Goal: Transaction & Acquisition: Purchase product/service

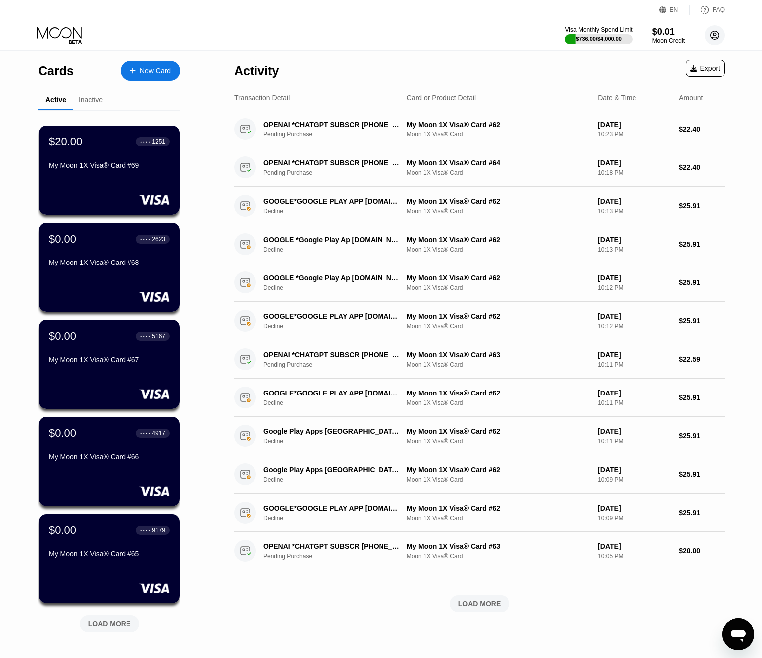
click at [719, 37] on circle at bounding box center [715, 35] width 20 height 20
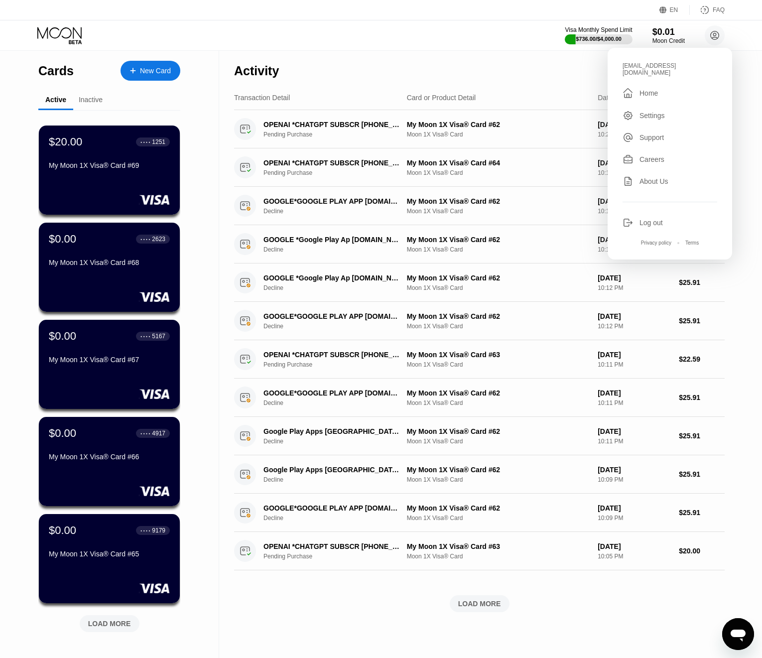
click at [652, 217] on div "Log out" at bounding box center [669, 222] width 95 height 11
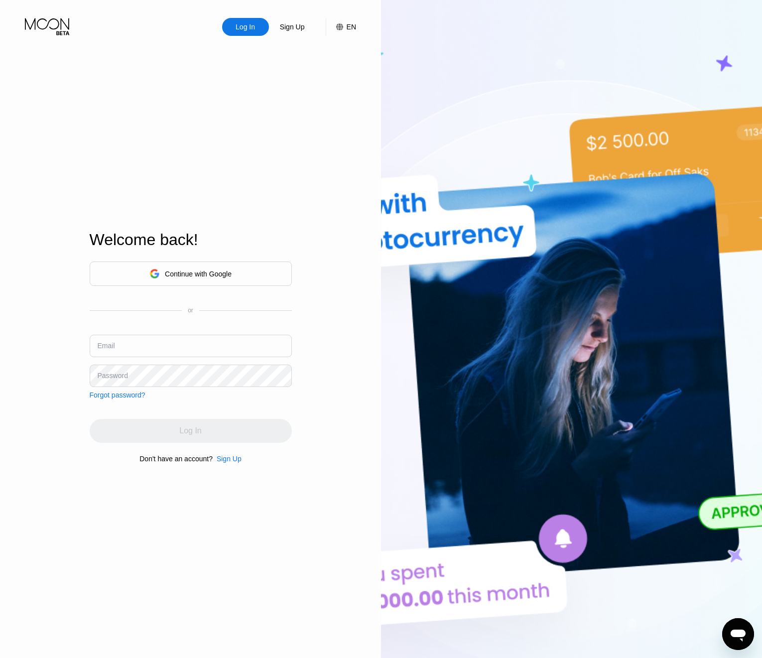
click at [125, 345] on input "text" at bounding box center [191, 346] width 202 height 22
paste input "[EMAIL_ADDRESS][DOMAIN_NAME]"
type input "[EMAIL_ADDRESS][DOMAIN_NAME]"
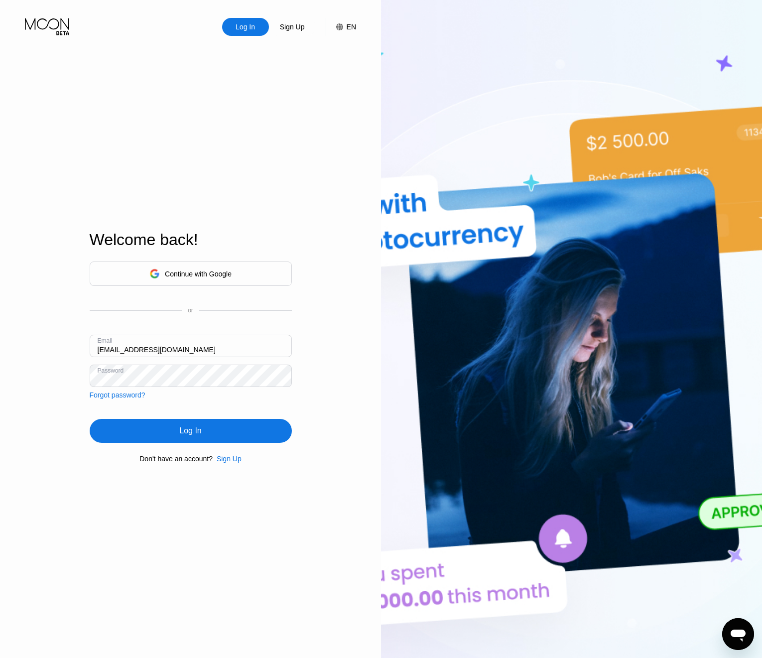
click at [210, 436] on div "Log In" at bounding box center [191, 431] width 202 height 24
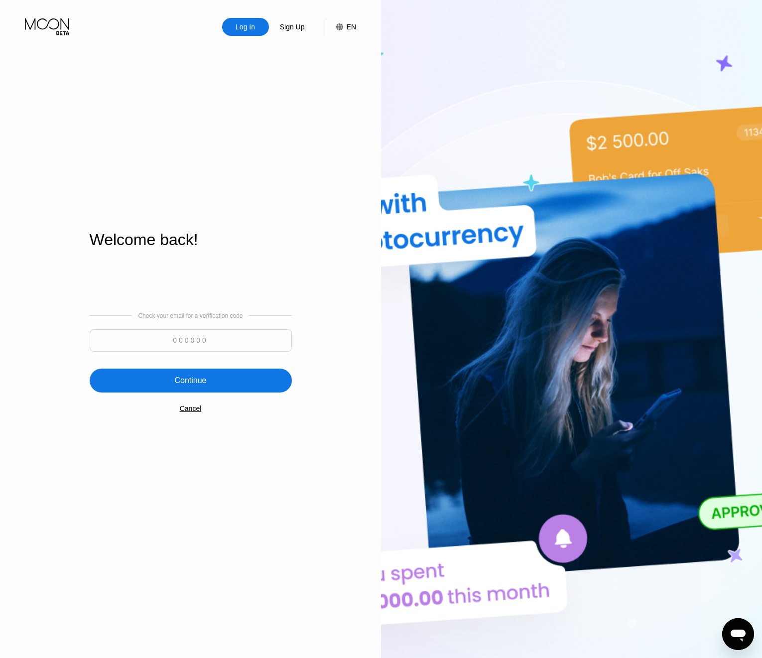
click at [215, 342] on input at bounding box center [191, 340] width 202 height 22
paste input "86926"
click at [193, 382] on div "Continue" at bounding box center [190, 380] width 32 height 10
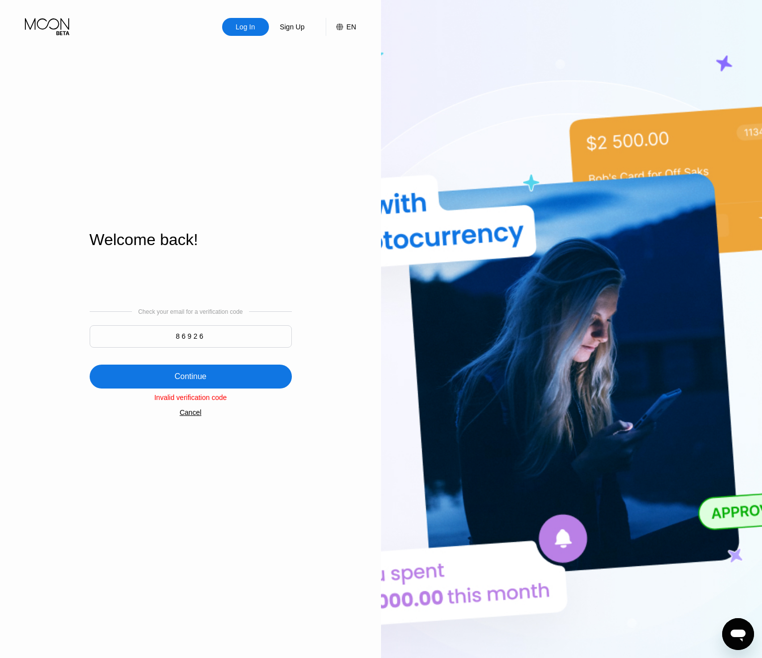
click at [193, 382] on div "Continue" at bounding box center [191, 376] width 202 height 24
click at [185, 344] on input "86926" at bounding box center [191, 336] width 202 height 22
click at [186, 343] on input "86926" at bounding box center [191, 336] width 202 height 22
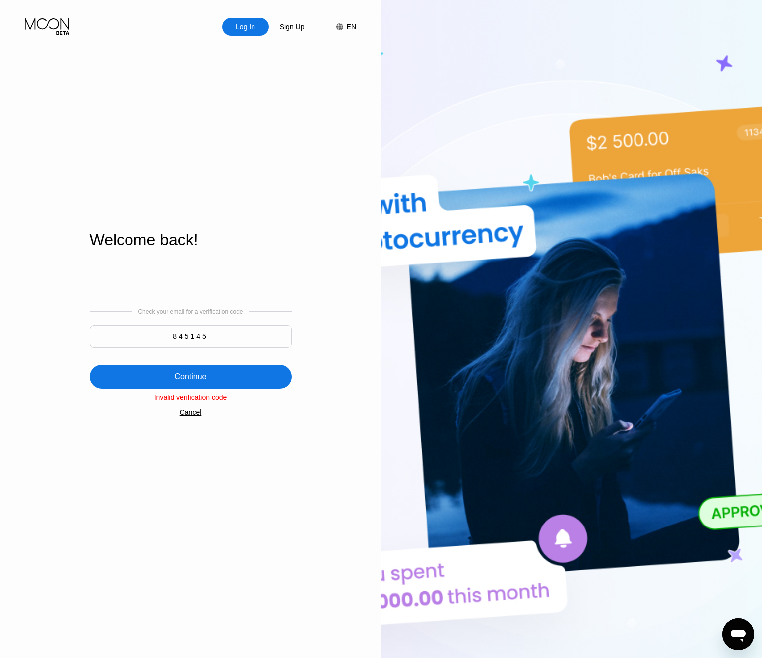
type input "845145"
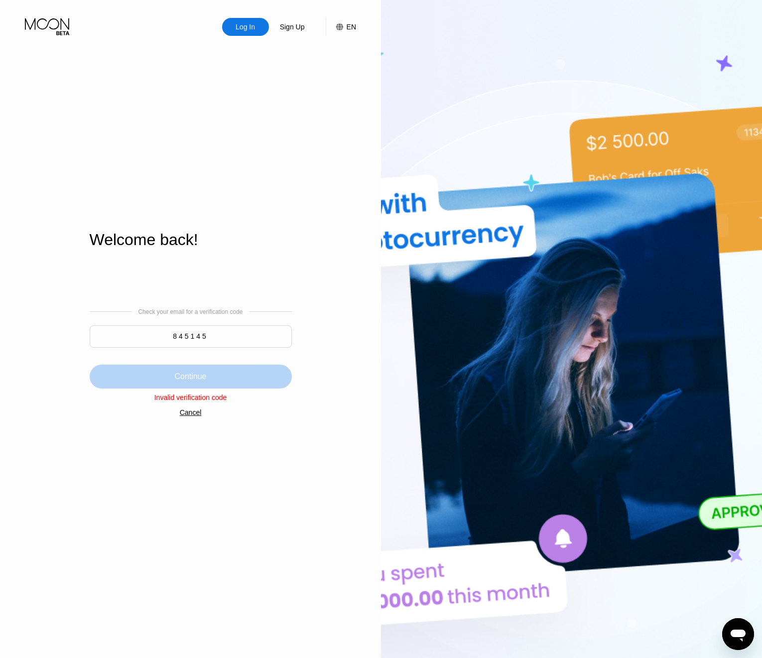
click at [241, 370] on div "Continue" at bounding box center [191, 376] width 202 height 24
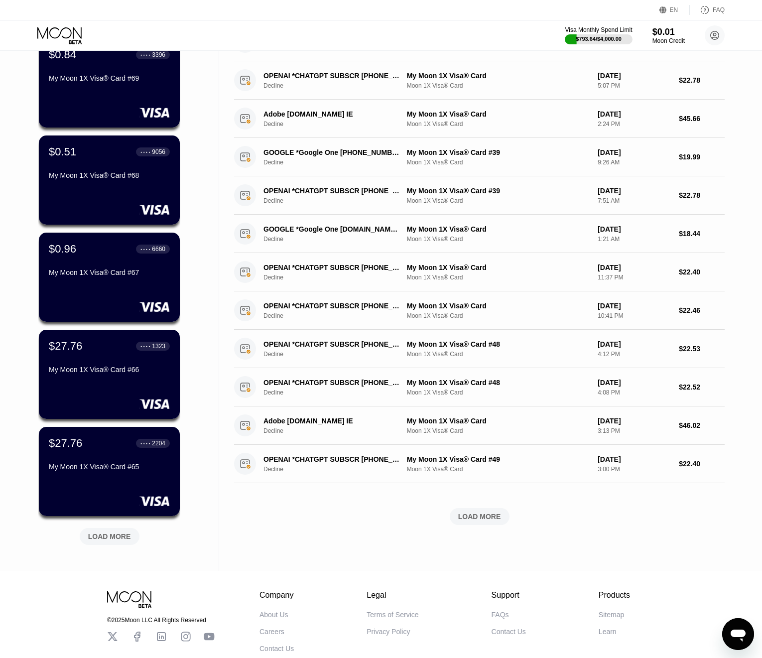
scroll to position [87, 0]
click at [119, 532] on div "LOAD MORE" at bounding box center [110, 536] width 60 height 17
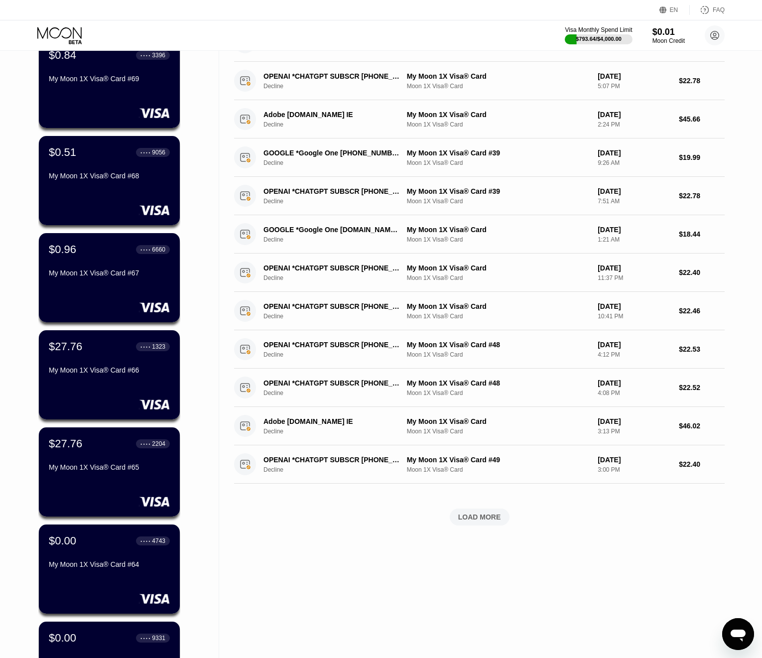
click at [616, 44] on div "Visa Monthly Spend Limit $793.64 / $4,000.00 $0.01 Moon Credit v-17.06@inbox.lv…" at bounding box center [645, 35] width 160 height 20
click at [605, 23] on div "Visa Monthly Spend Limit $793.64 / $4,000.00 $0.01 Moon Credit v-17.06@inbox.lv…" at bounding box center [381, 35] width 762 height 30
click at [607, 30] on div "Visa Monthly Spend Limit" at bounding box center [598, 29] width 69 height 7
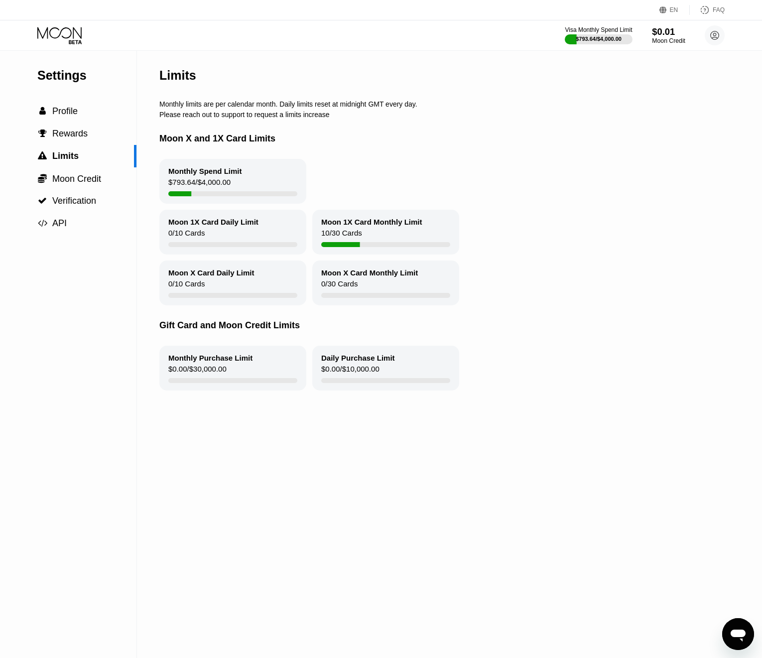
click at [663, 40] on div "Moon Credit" at bounding box center [668, 40] width 33 height 7
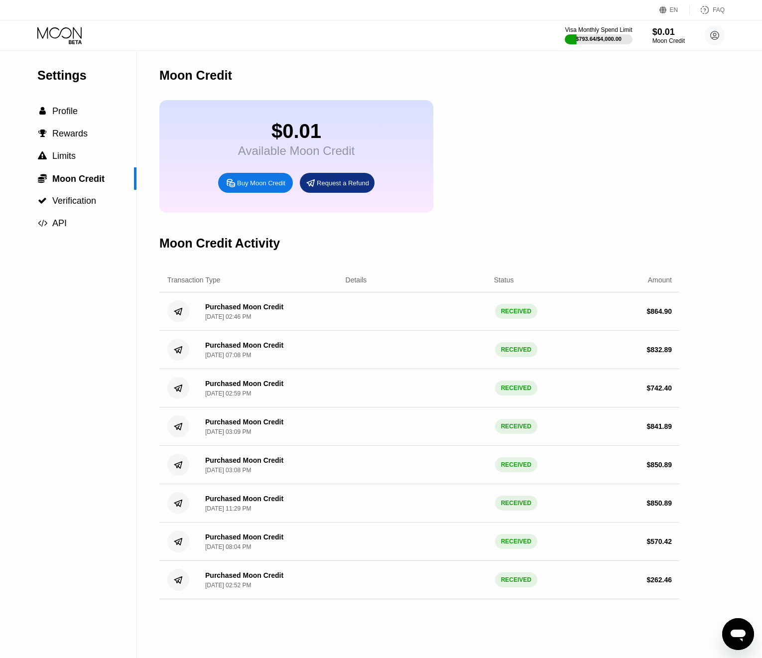
click at [258, 185] on div "Buy Moon Credit" at bounding box center [261, 183] width 48 height 8
type input "0"
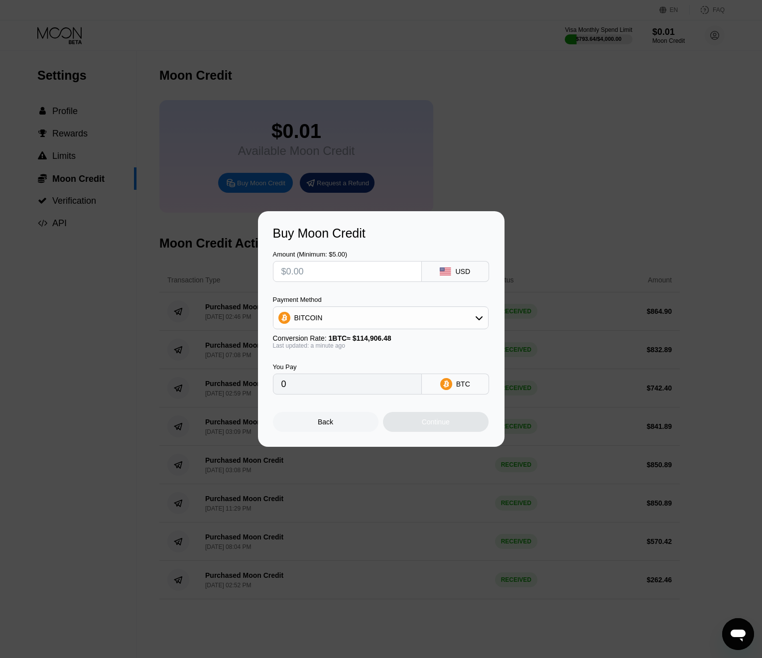
click at [316, 272] on input "text" at bounding box center [347, 271] width 132 height 20
type input "$8"
type input "0.00006963"
type input "$844"
type input "0.00734511"
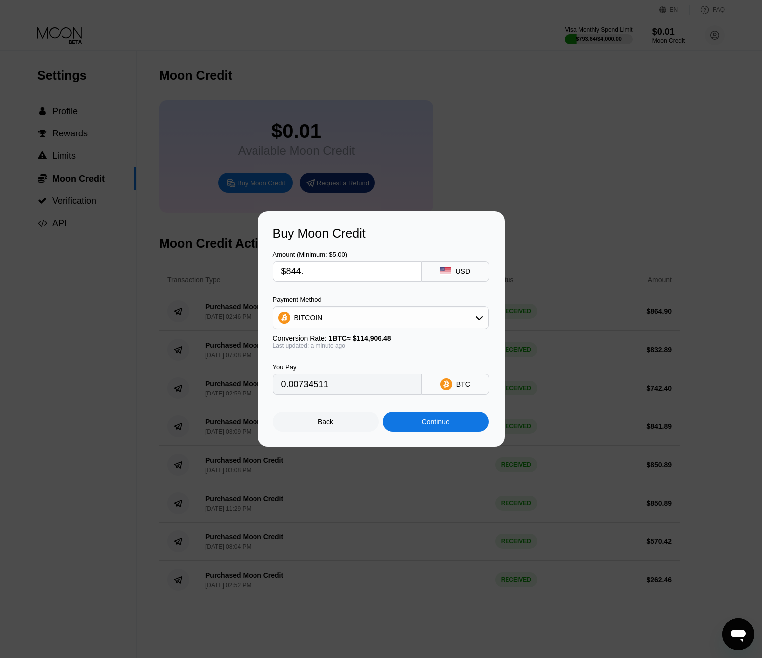
type input "$844.9"
type input "0.00735294"
type input "$844.9"
click at [346, 328] on div "BITCOIN" at bounding box center [381, 317] width 216 height 23
click at [336, 322] on div "BITCOIN" at bounding box center [380, 318] width 215 height 20
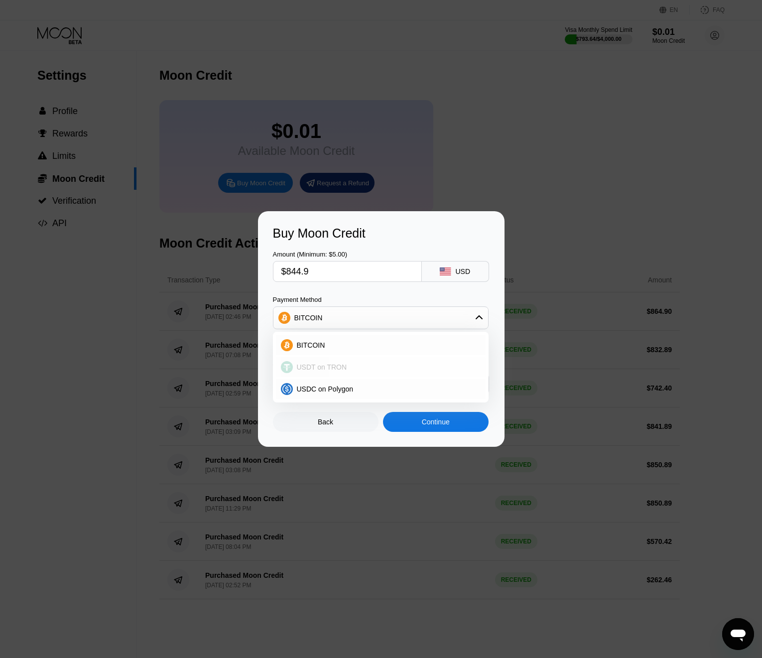
click at [354, 364] on div "USDT on TRON" at bounding box center [387, 367] width 188 height 8
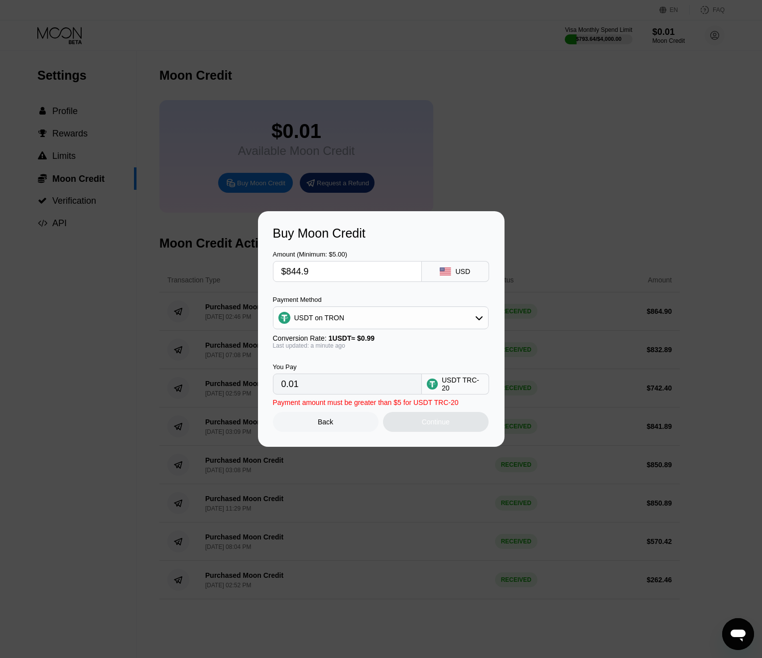
type input "853.43"
click at [443, 421] on div "Continue" at bounding box center [436, 422] width 28 height 8
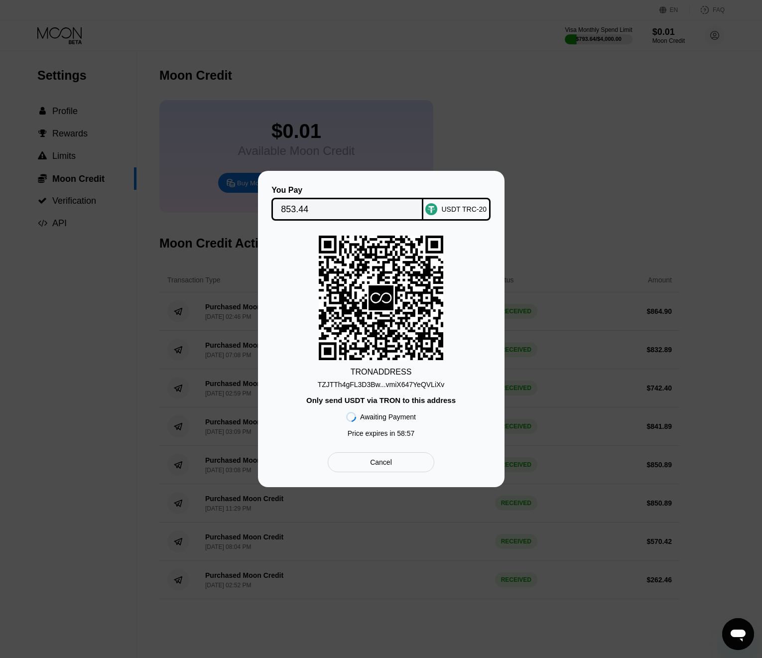
click at [423, 385] on div "TZJTTh4gFL3D3Bw...vmiX647YeQVLiXv" at bounding box center [381, 384] width 127 height 8
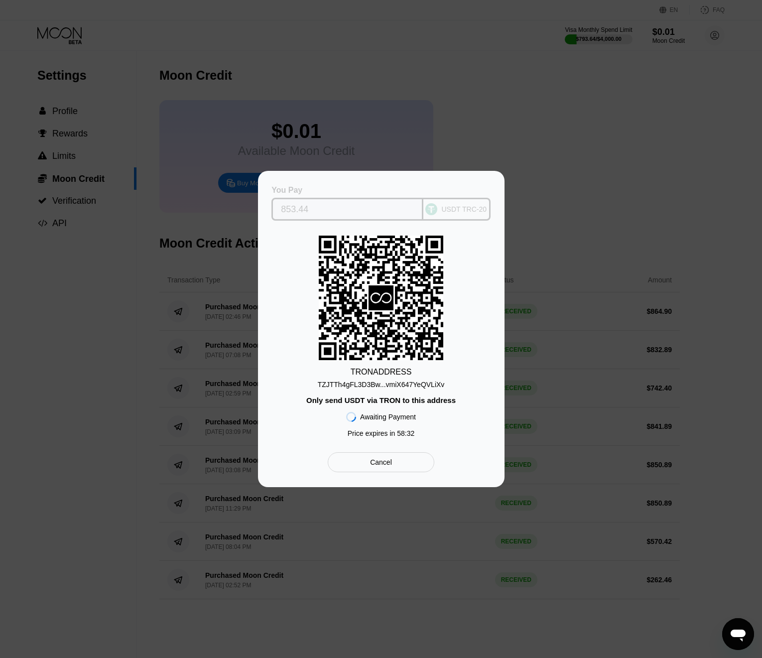
click at [301, 210] on input "853.44" at bounding box center [347, 209] width 133 height 20
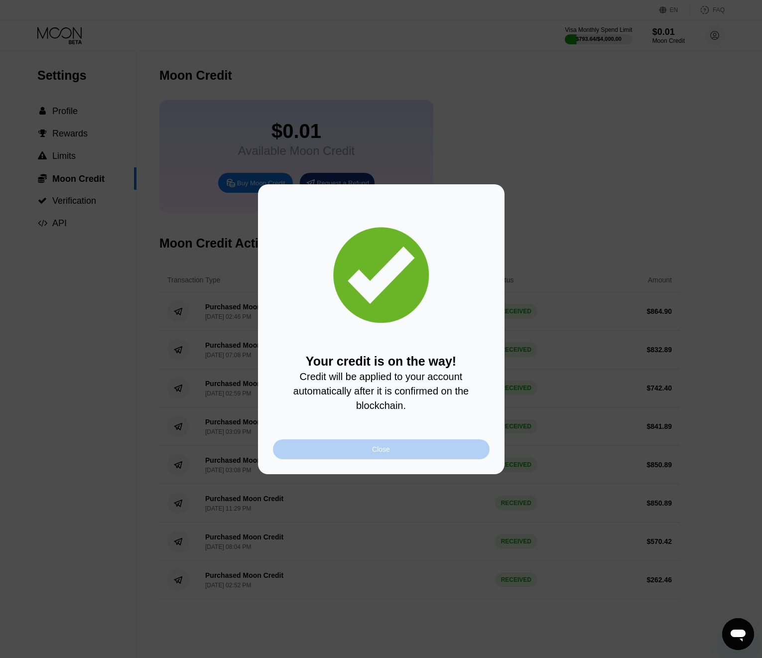
click at [408, 452] on div "Close" at bounding box center [381, 449] width 217 height 20
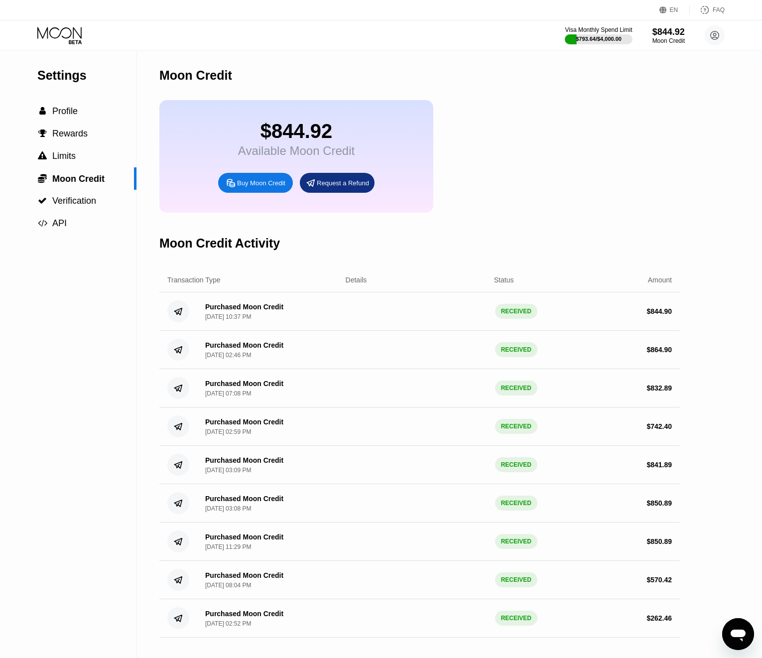
click at [59, 39] on icon at bounding box center [60, 35] width 46 height 17
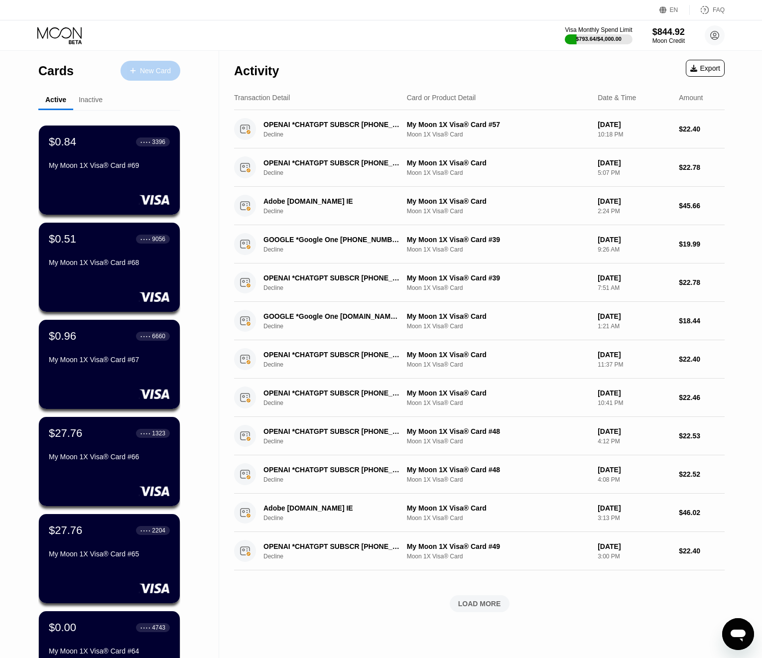
click at [152, 80] on div "New Card" at bounding box center [150, 71] width 60 height 20
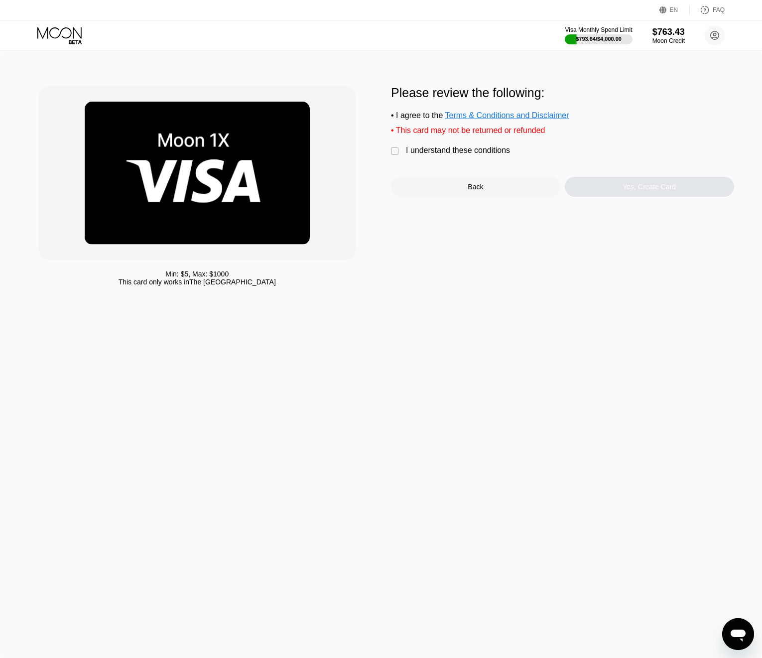
click at [398, 154] on div "" at bounding box center [396, 151] width 10 height 10
click at [639, 191] on div "Yes, Create Card" at bounding box center [648, 187] width 53 height 8
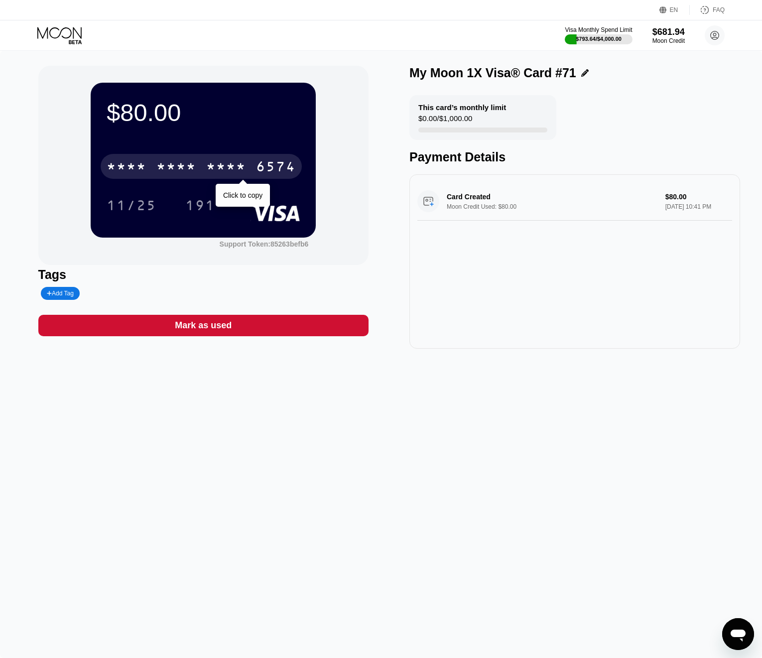
click at [163, 170] on div "* * * *" at bounding box center [176, 168] width 40 height 16
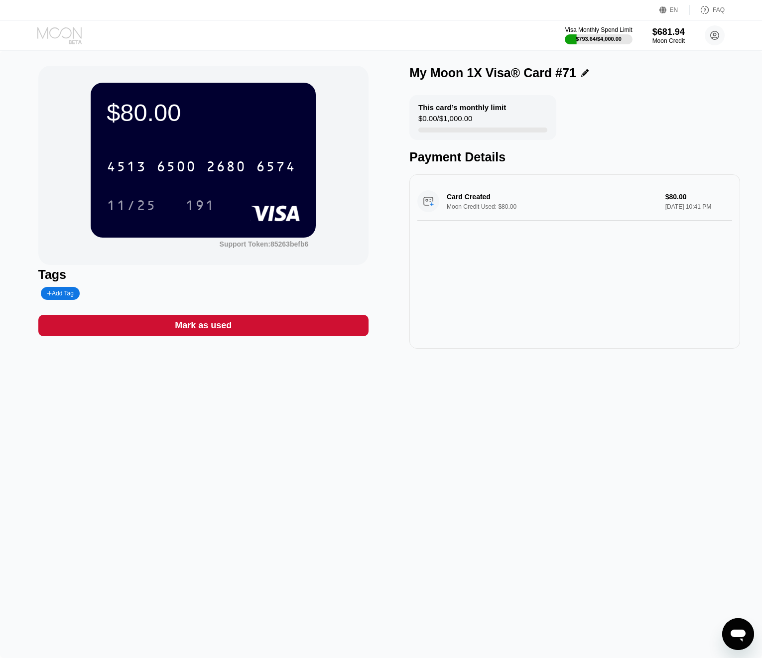
click at [67, 40] on icon at bounding box center [60, 35] width 46 height 17
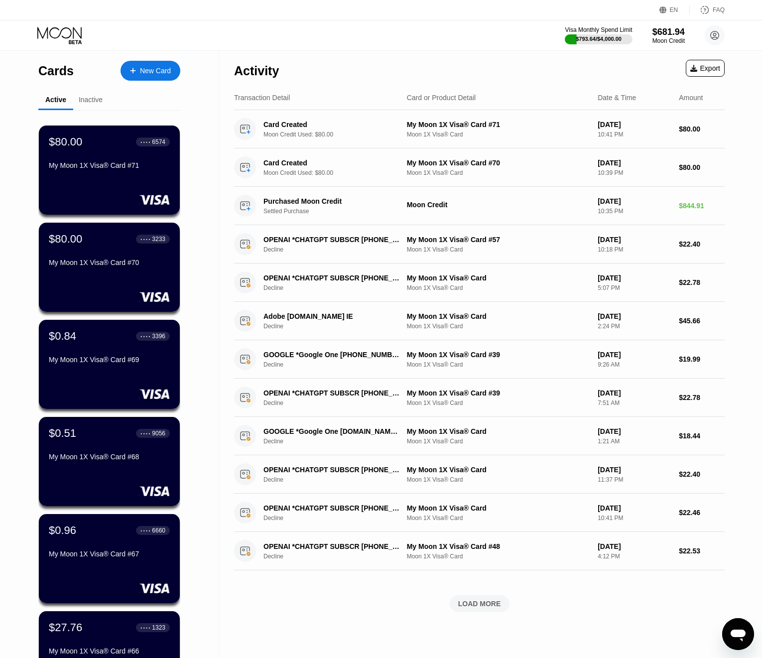
click at [157, 71] on div "New Card" at bounding box center [155, 71] width 31 height 8
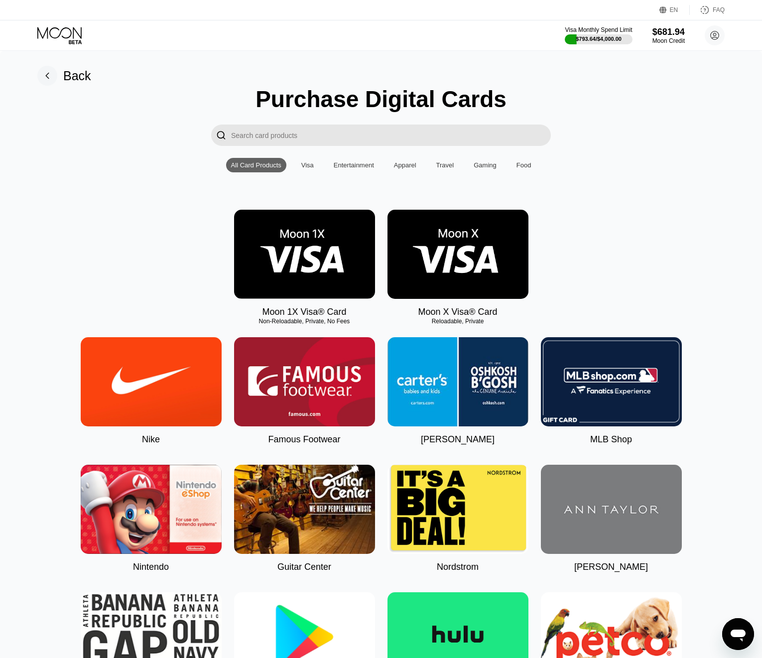
click at [282, 266] on img at bounding box center [304, 254] width 141 height 89
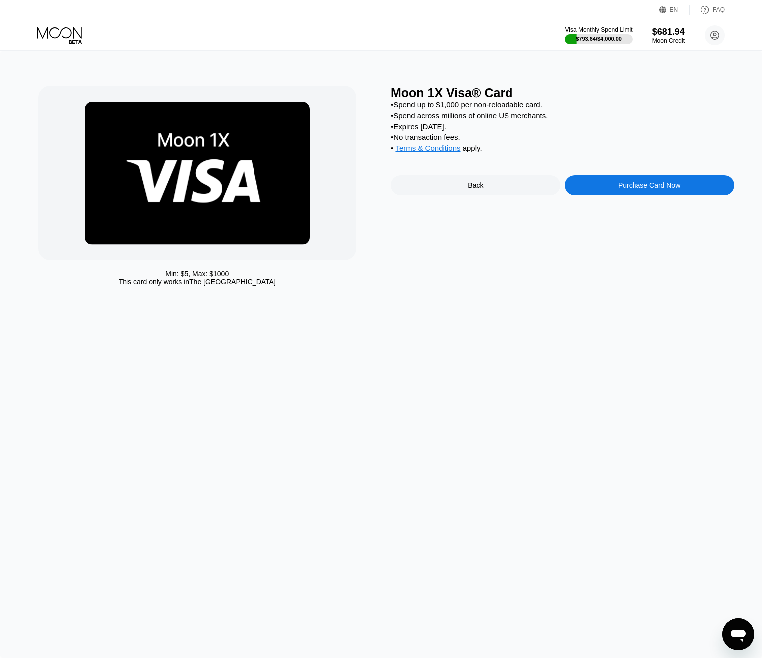
click at [604, 192] on div "Purchase Card Now" at bounding box center [649, 185] width 169 height 20
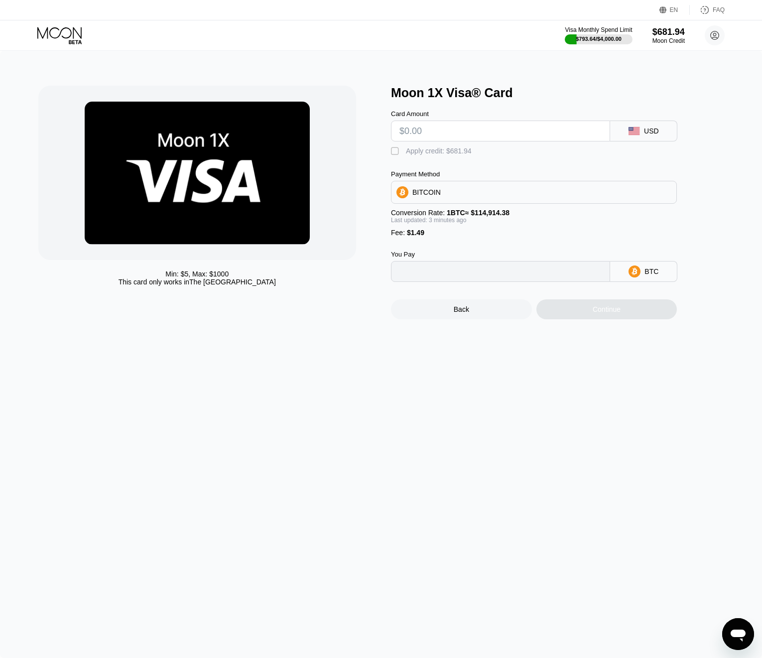
type input "0"
click at [415, 132] on input "text" at bounding box center [500, 131] width 202 height 20
type input "$80"
type input "0.00070914"
type input "$80"
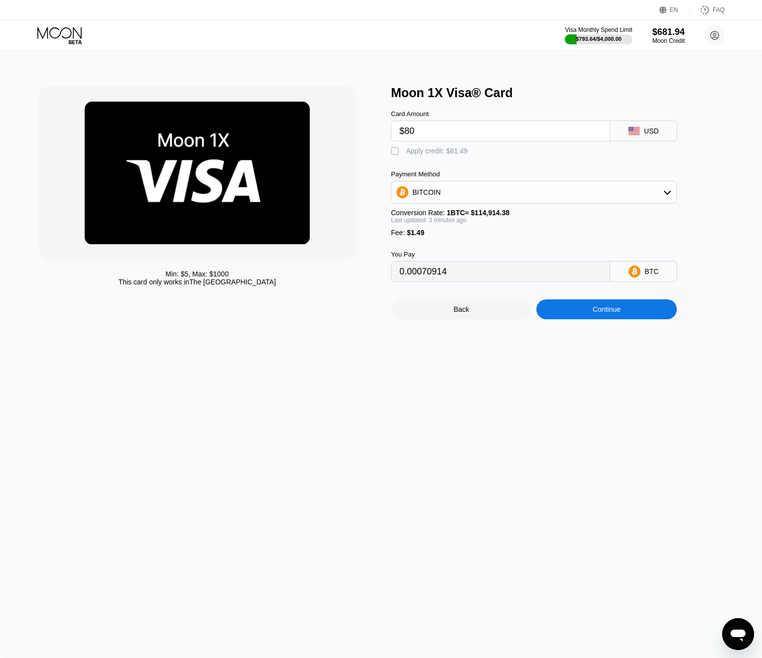
click at [410, 153] on div "Apply credit: $81.49" at bounding box center [437, 151] width 62 height 8
type input "0"
click at [595, 317] on div "Continue" at bounding box center [606, 309] width 141 height 20
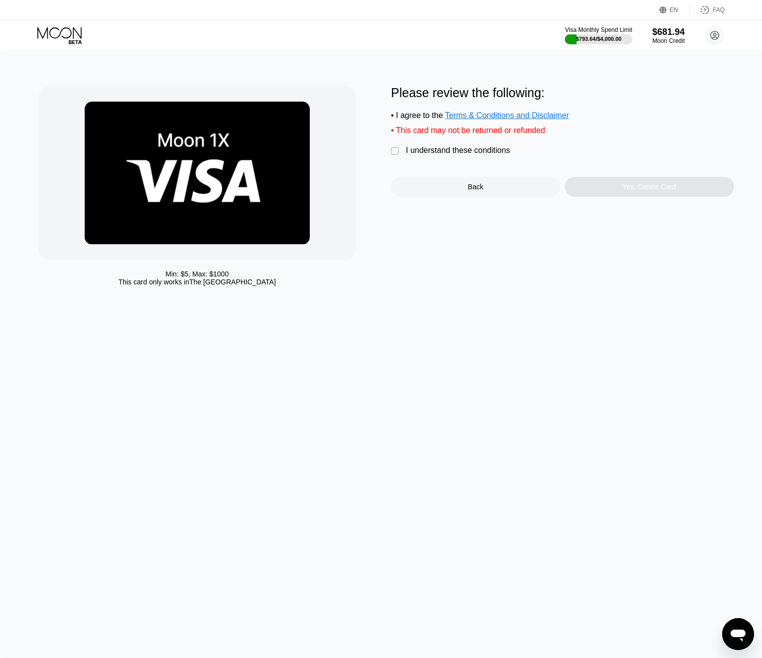
click at [449, 197] on div "Back" at bounding box center [475, 187] width 169 height 20
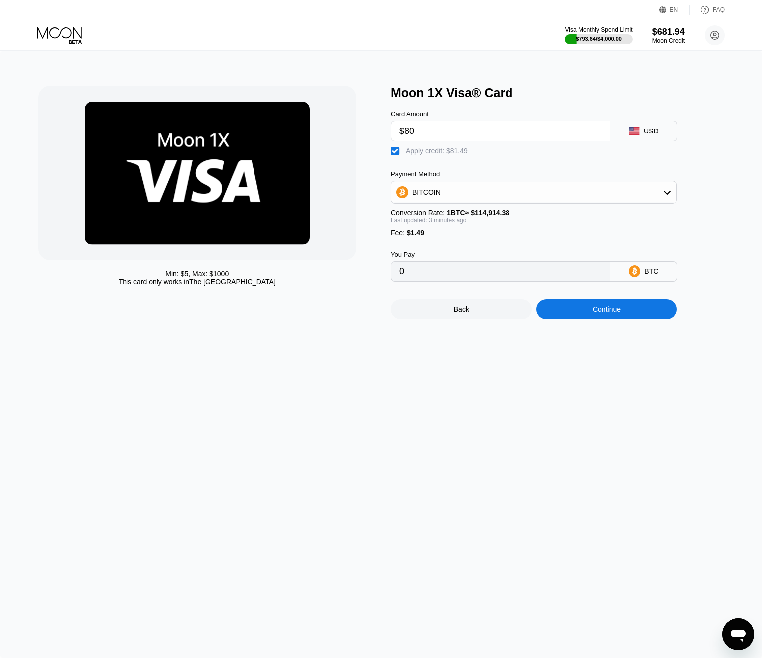
click at [594, 304] on div "Continue" at bounding box center [606, 309] width 141 height 20
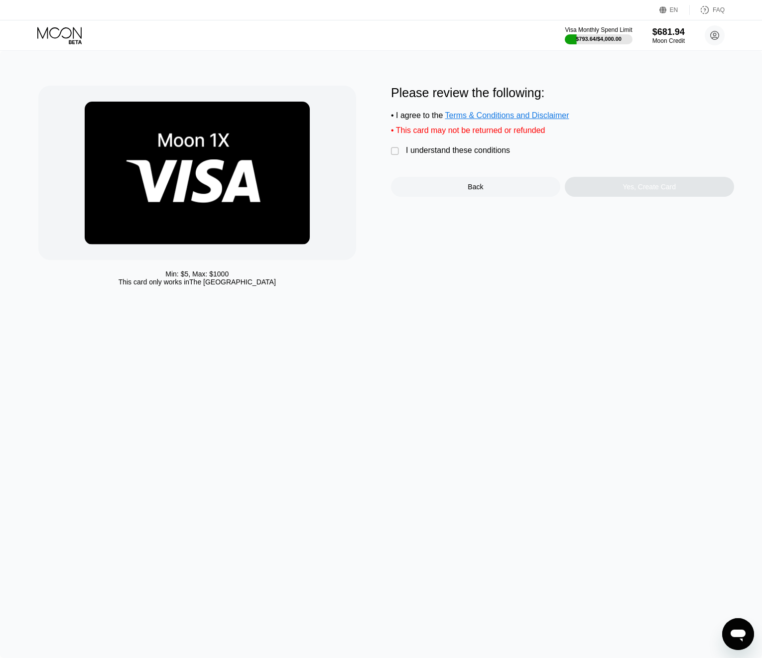
click at [409, 153] on div "I understand these conditions" at bounding box center [458, 150] width 104 height 9
click at [616, 187] on div "Yes, Create Card" at bounding box center [649, 187] width 169 height 20
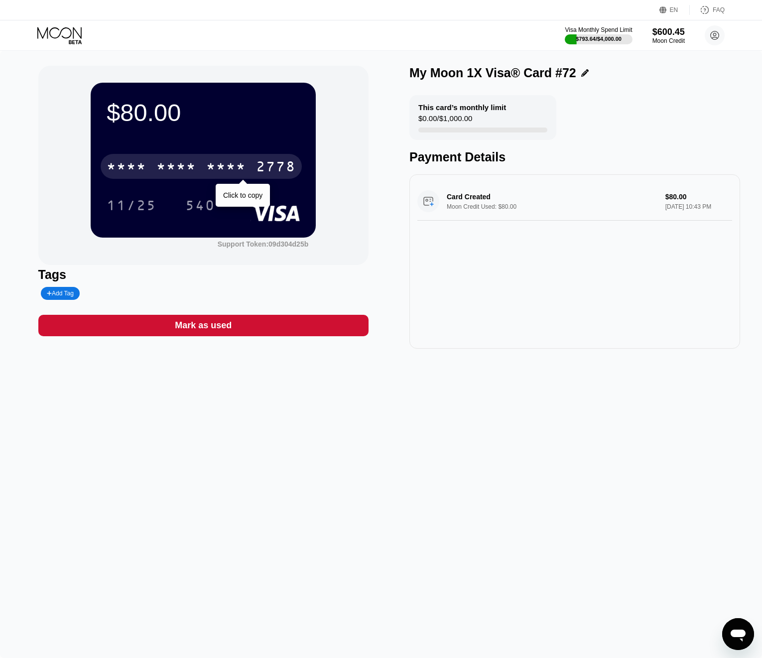
click at [146, 155] on div "* * * * * * * * * * * * 2778" at bounding box center [201, 166] width 201 height 25
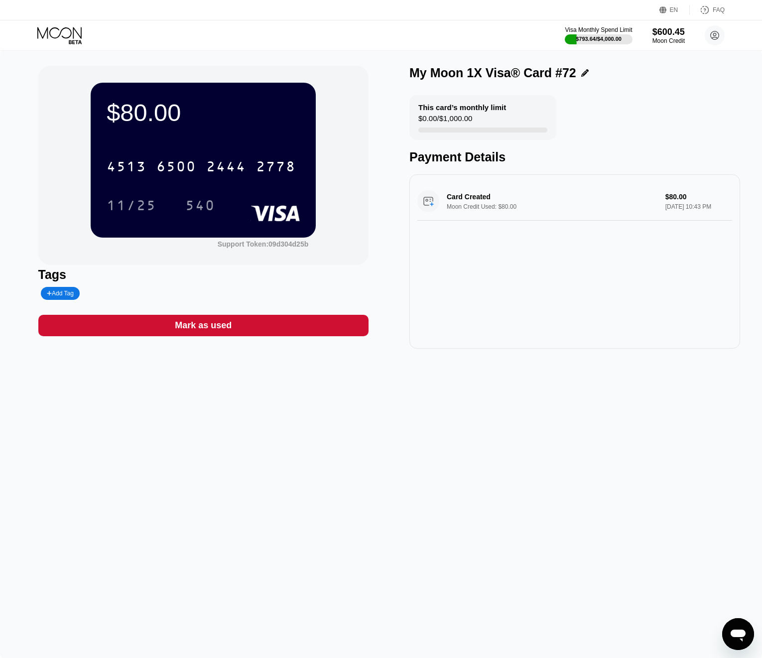
click at [59, 32] on icon at bounding box center [60, 35] width 46 height 17
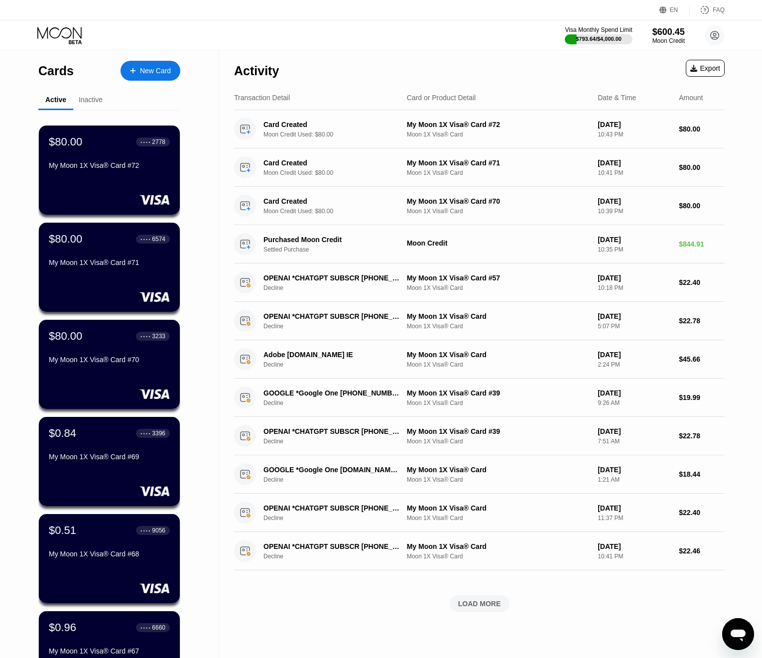
click at [153, 82] on div "Cards New Card" at bounding box center [109, 68] width 142 height 35
click at [157, 66] on div "New Card" at bounding box center [150, 71] width 60 height 20
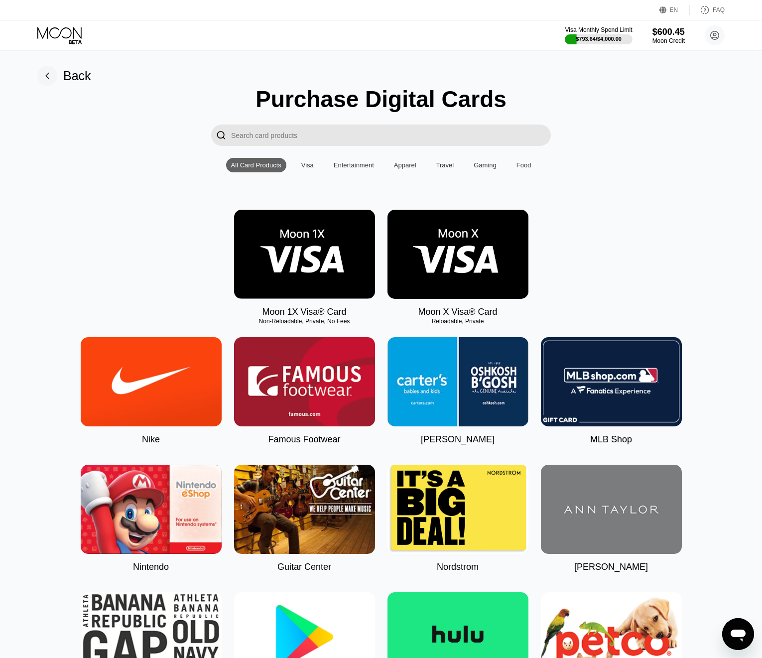
click at [324, 271] on img at bounding box center [304, 254] width 141 height 89
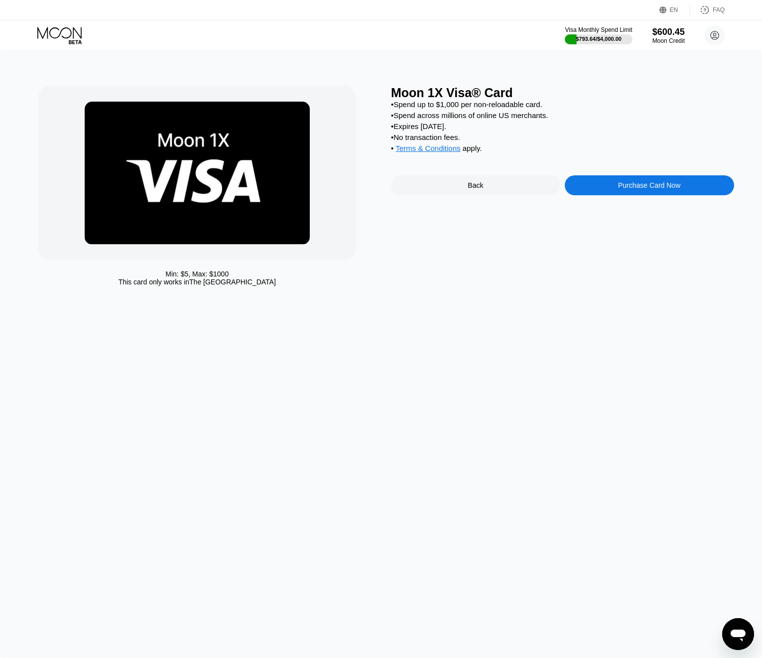
click at [667, 183] on div "Purchase Card Now" at bounding box center [649, 185] width 169 height 20
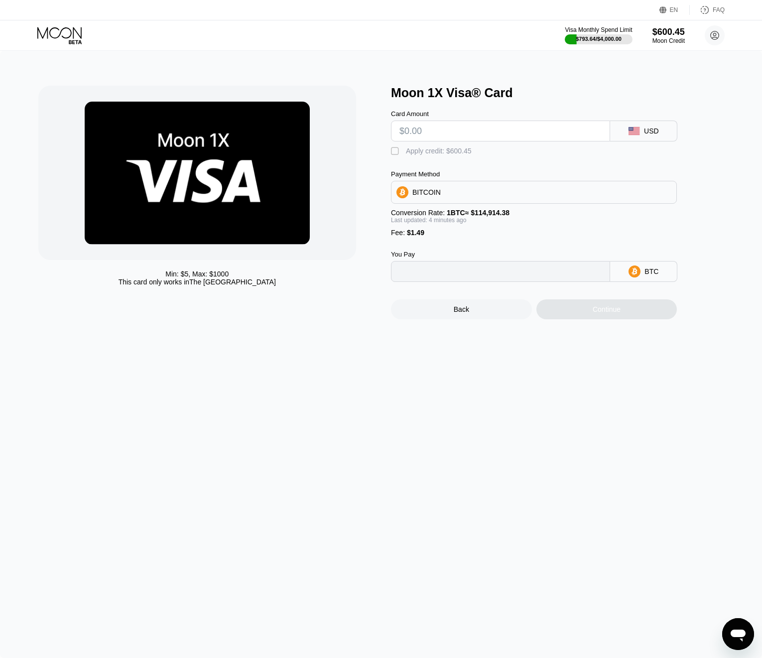
type input "0"
click at [473, 128] on input "text" at bounding box center [500, 131] width 202 height 20
type input "$80"
type input "0.00070922"
type input "$80"
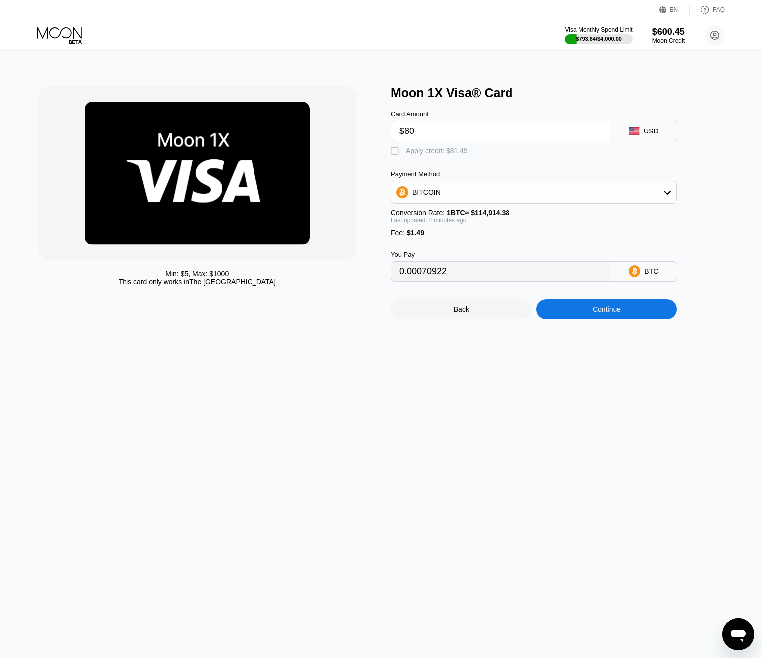
click at [453, 155] on div "Apply credit: $81.49" at bounding box center [437, 151] width 62 height 8
type input "0"
click at [593, 313] on div "Continue" at bounding box center [607, 309] width 28 height 8
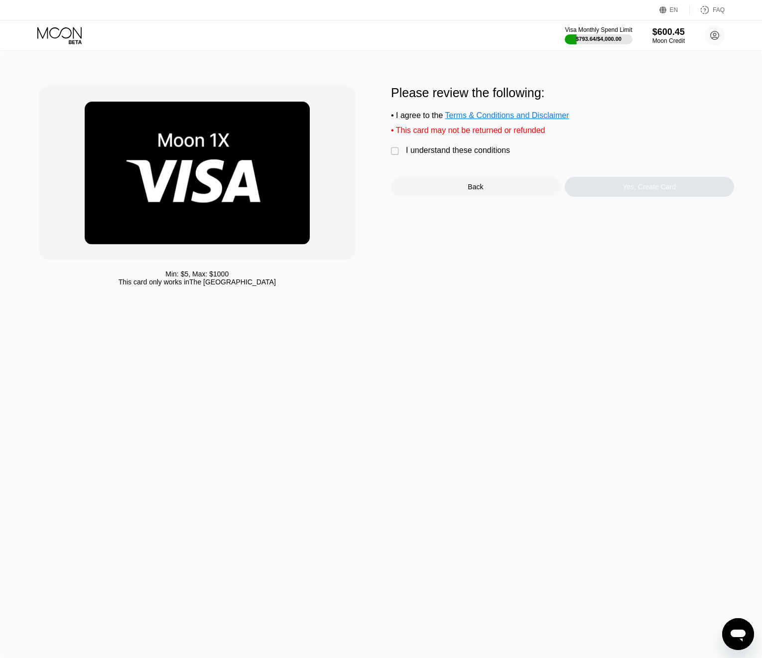
click at [397, 154] on div "" at bounding box center [396, 151] width 10 height 10
click at [611, 185] on div "Yes, Create Card" at bounding box center [649, 187] width 169 height 20
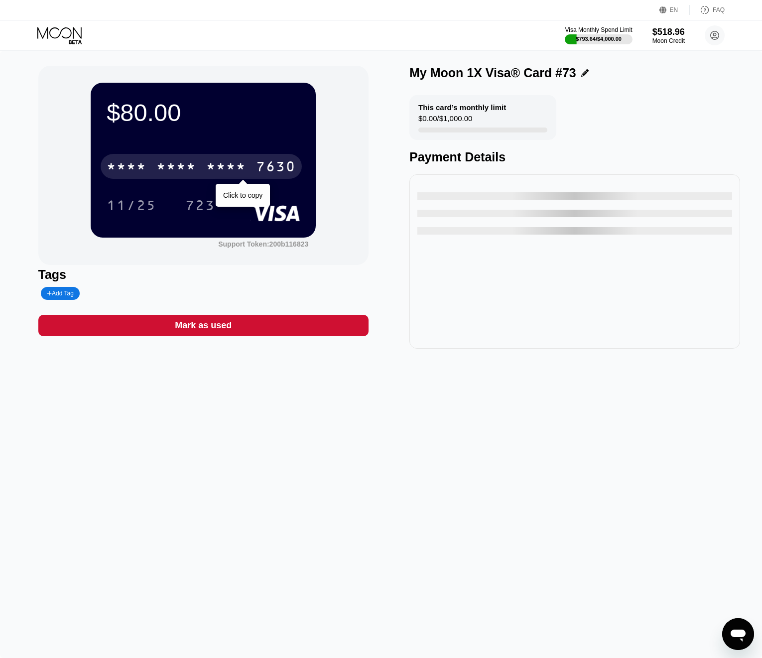
click at [270, 178] on div "* * * * * * * * * * * * 7630" at bounding box center [201, 166] width 201 height 25
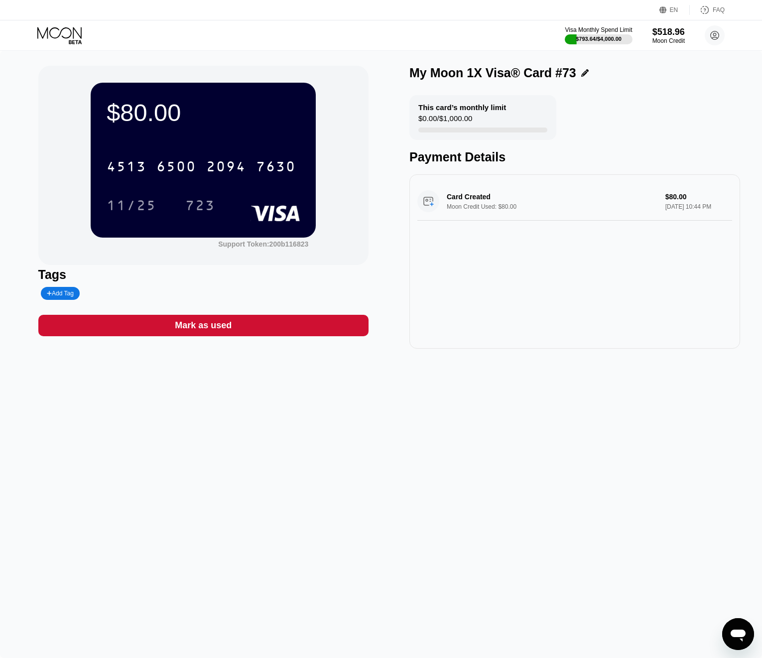
click at [57, 37] on icon at bounding box center [60, 35] width 46 height 17
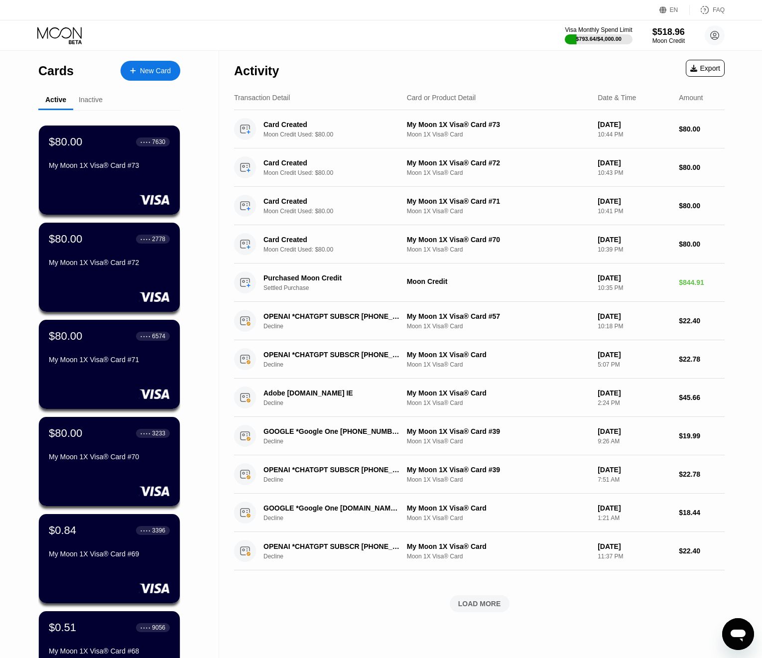
click at [142, 64] on div "New Card" at bounding box center [150, 71] width 60 height 20
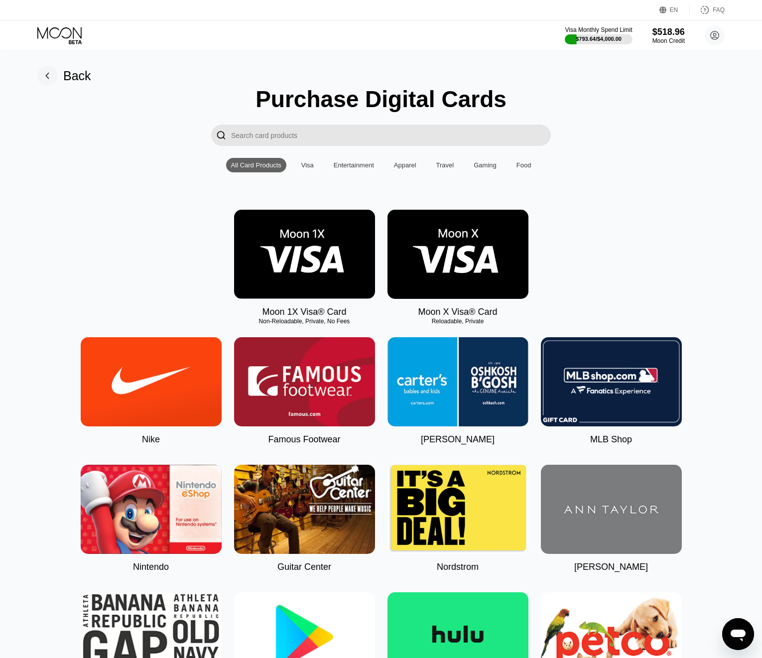
click at [328, 249] on img at bounding box center [304, 254] width 141 height 89
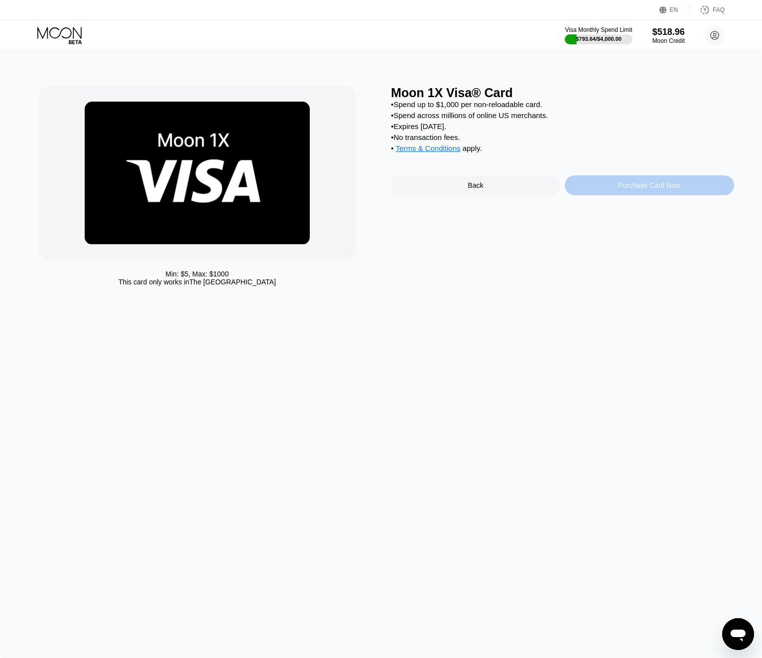
click at [652, 183] on div "Purchase Card Now" at bounding box center [649, 185] width 169 height 20
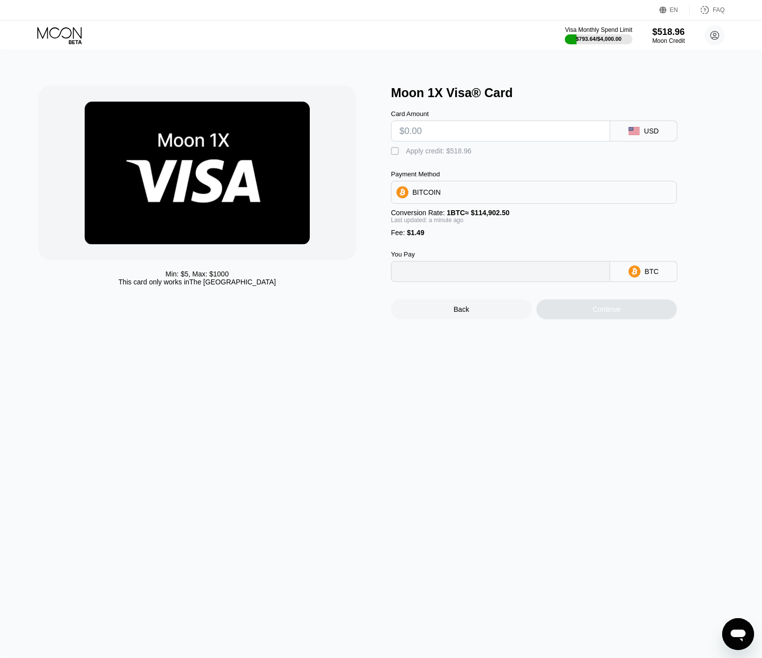
type input "0"
click at [589, 134] on input "text" at bounding box center [500, 131] width 202 height 20
type input "$80"
type input "0.00070922"
type input "$80"
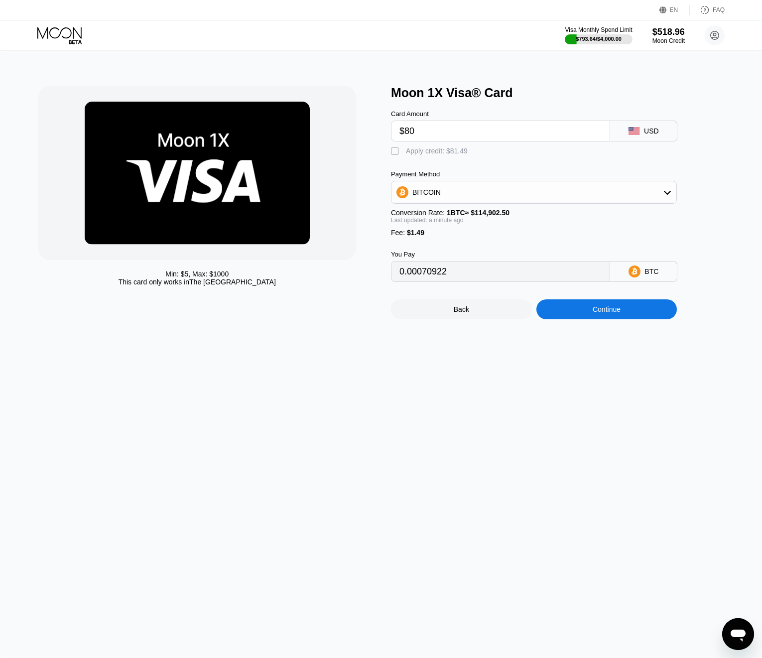
click at [441, 150] on div "Apply credit: $81.49" at bounding box center [437, 151] width 62 height 8
type input "0"
click at [600, 313] on div "Continue" at bounding box center [607, 309] width 28 height 8
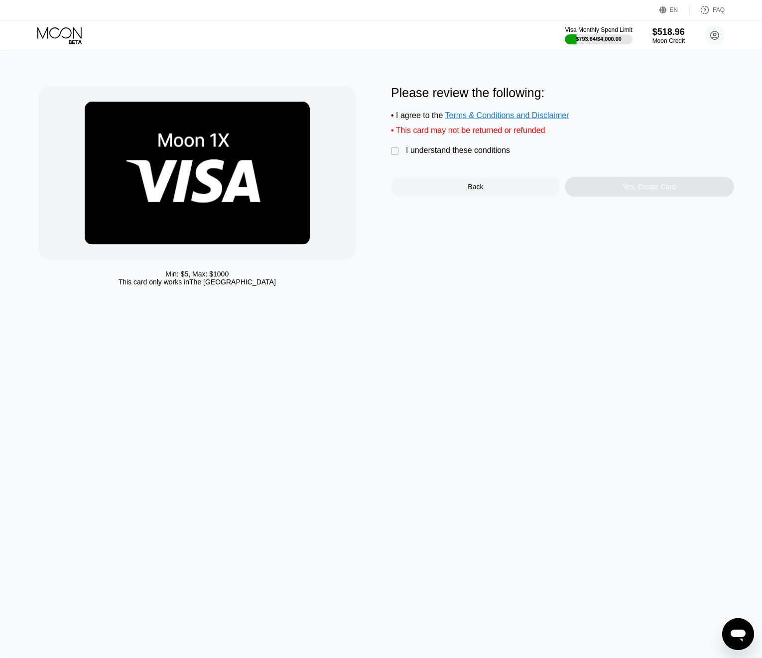
click at [447, 155] on div "I understand these conditions" at bounding box center [458, 150] width 104 height 9
click at [615, 184] on div "Yes, Create Card" at bounding box center [649, 187] width 169 height 20
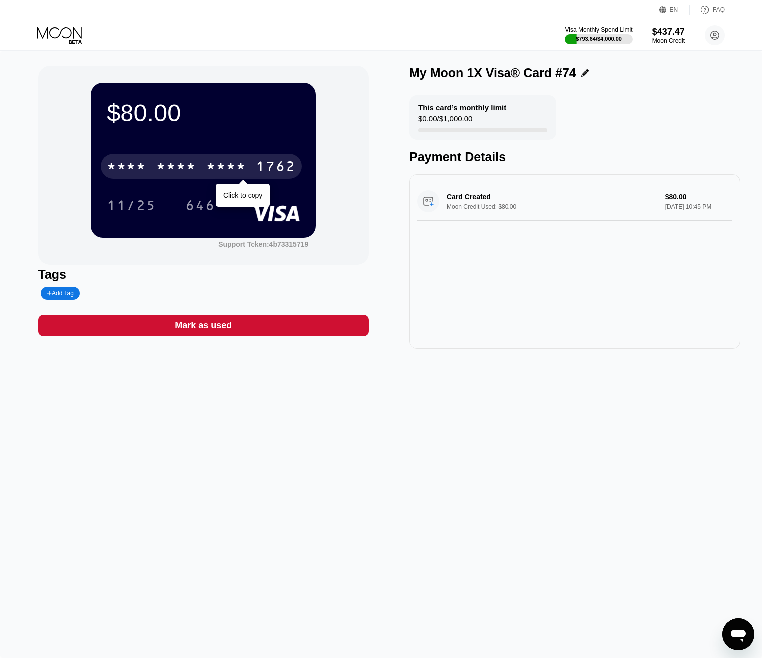
click at [215, 155] on div "* * * * * * * * * * * * 1762" at bounding box center [201, 166] width 201 height 25
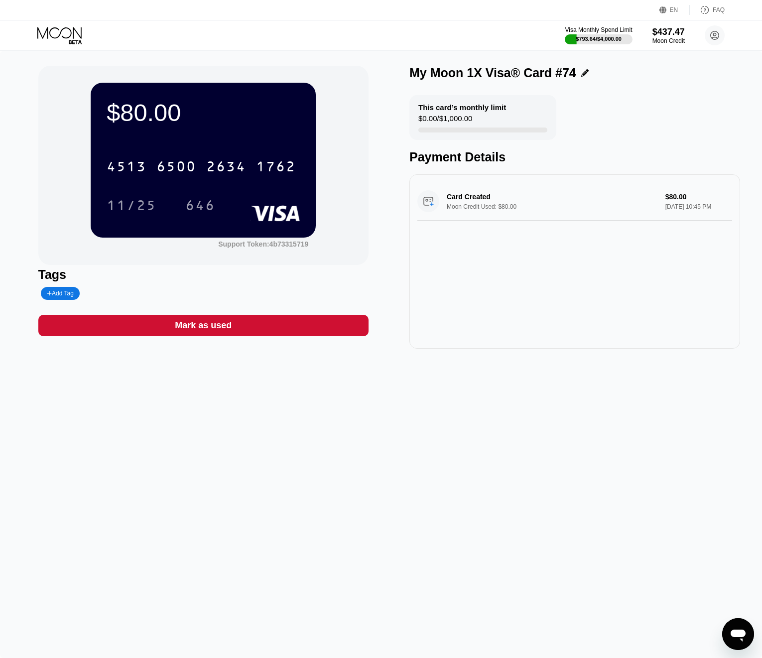
click at [38, 28] on icon at bounding box center [59, 32] width 44 height 11
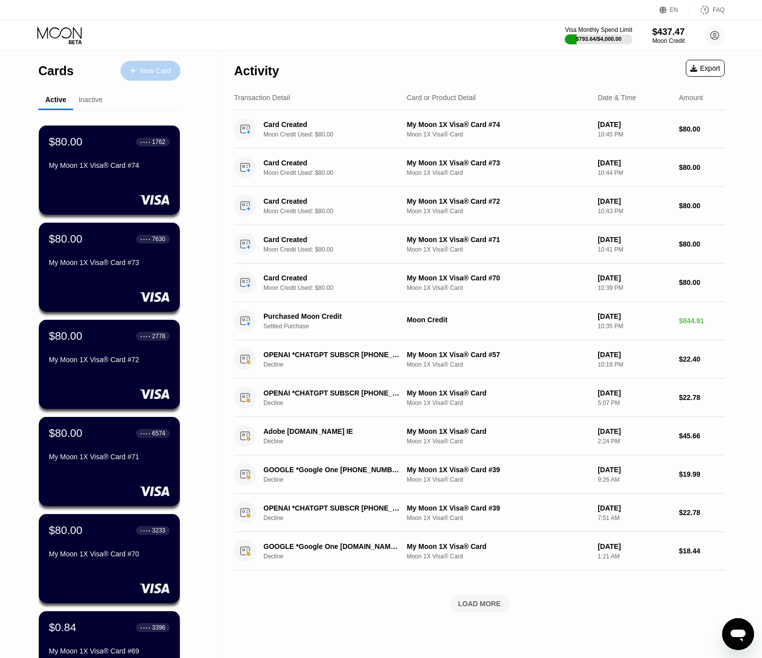
click at [173, 71] on div "New Card" at bounding box center [150, 71] width 60 height 20
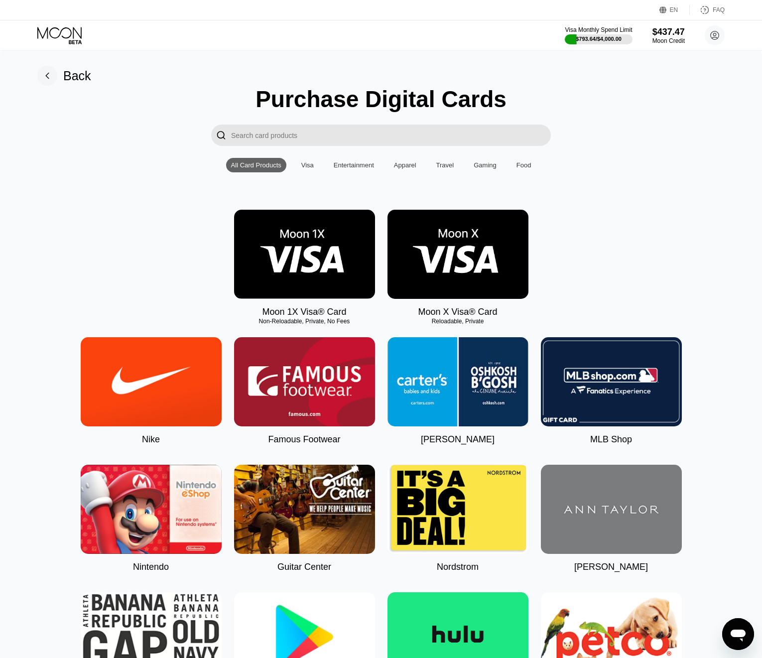
click at [338, 248] on img at bounding box center [304, 254] width 141 height 89
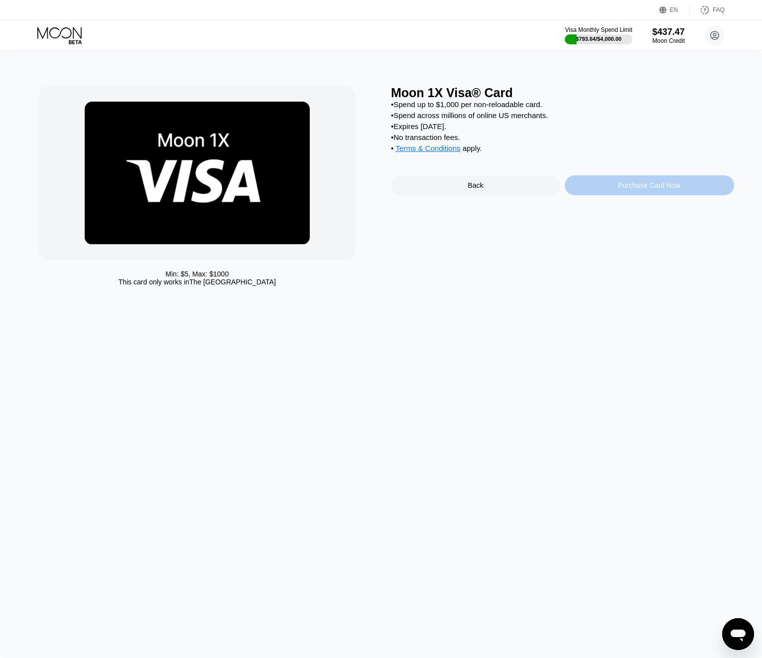
click at [641, 187] on div "Purchase Card Now" at bounding box center [649, 185] width 62 height 8
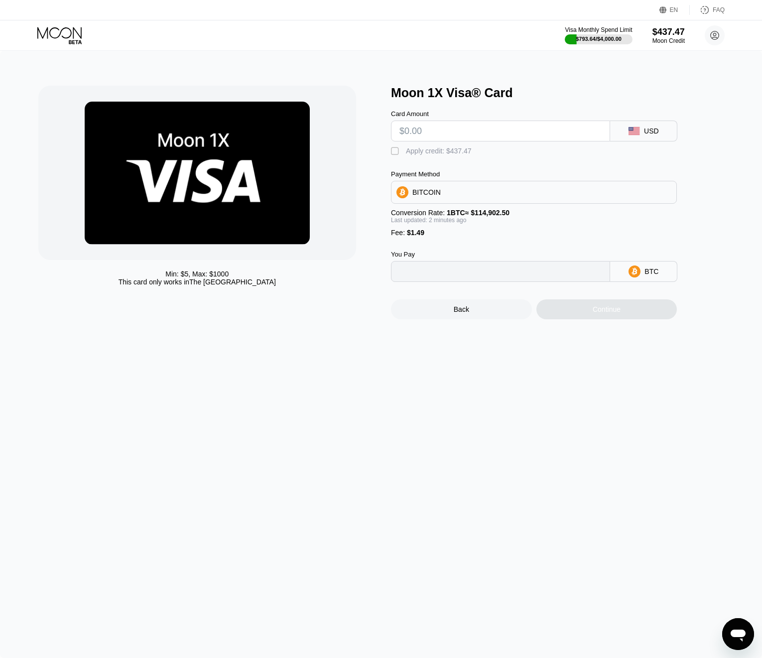
type input "0"
click at [489, 138] on input "text" at bounding box center [500, 131] width 202 height 20
type input "$80"
type input "0.00070922"
type input "$80"
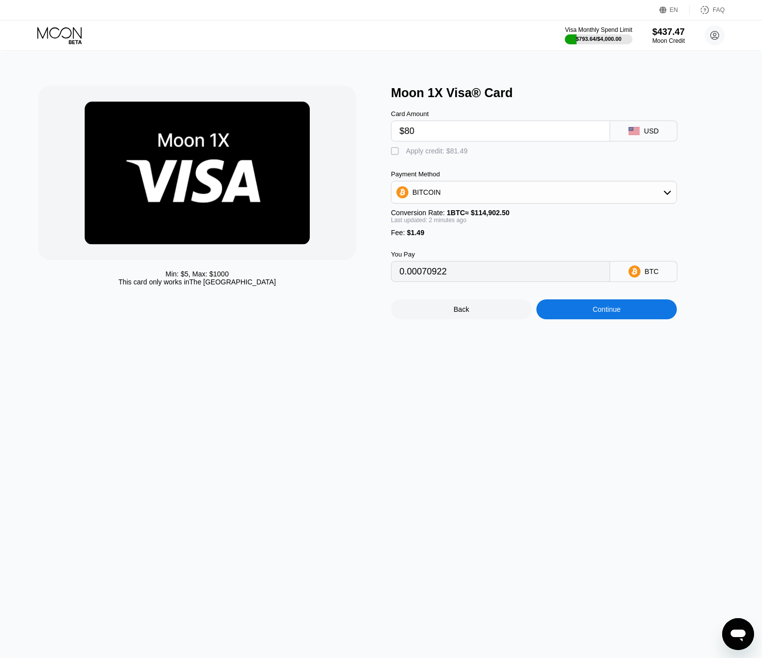
click at [431, 150] on div "Apply credit: $81.49" at bounding box center [437, 151] width 62 height 8
type input "0"
click at [586, 319] on div "Continue" at bounding box center [606, 309] width 141 height 20
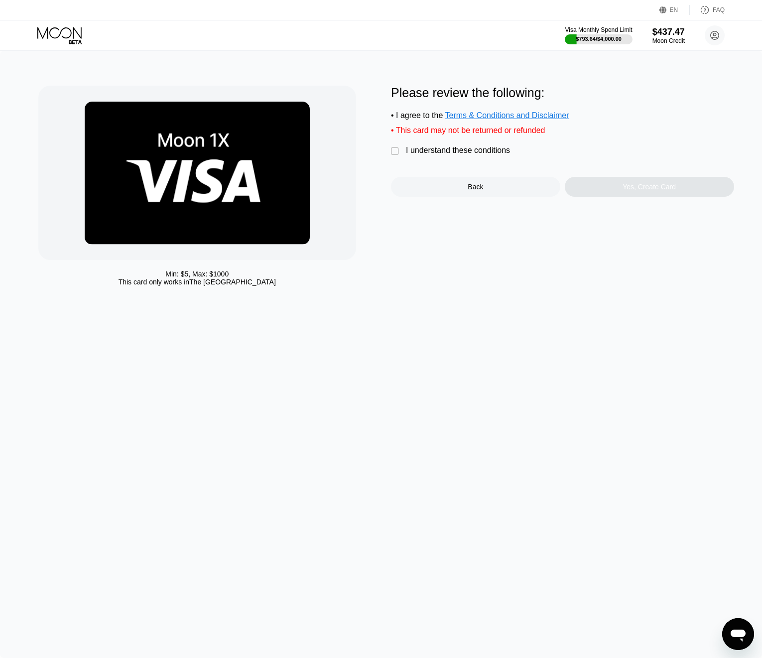
click at [407, 155] on div "I understand these conditions" at bounding box center [458, 150] width 104 height 9
click at [585, 195] on div "Yes, Create Card" at bounding box center [649, 187] width 169 height 20
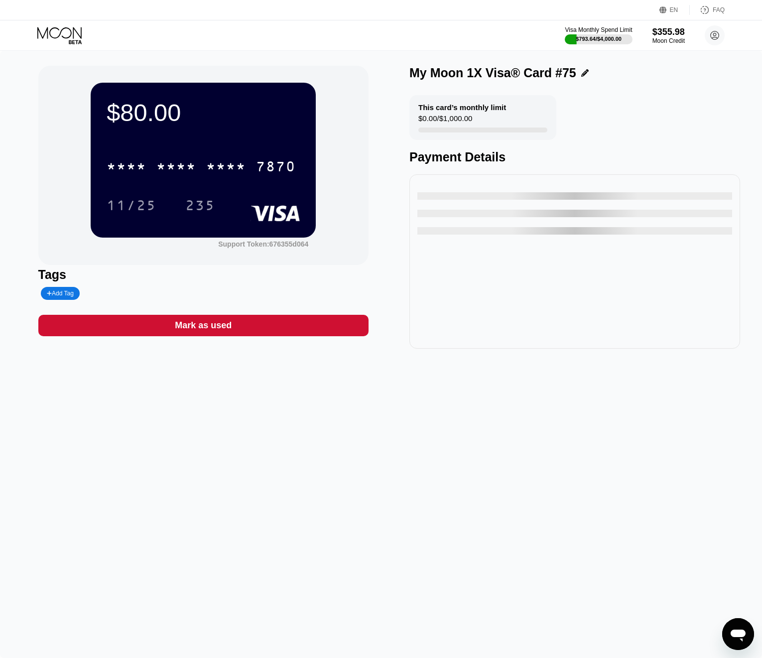
click at [177, 177] on div "* * * * * * * * * * * * 7870" at bounding box center [201, 166] width 201 height 25
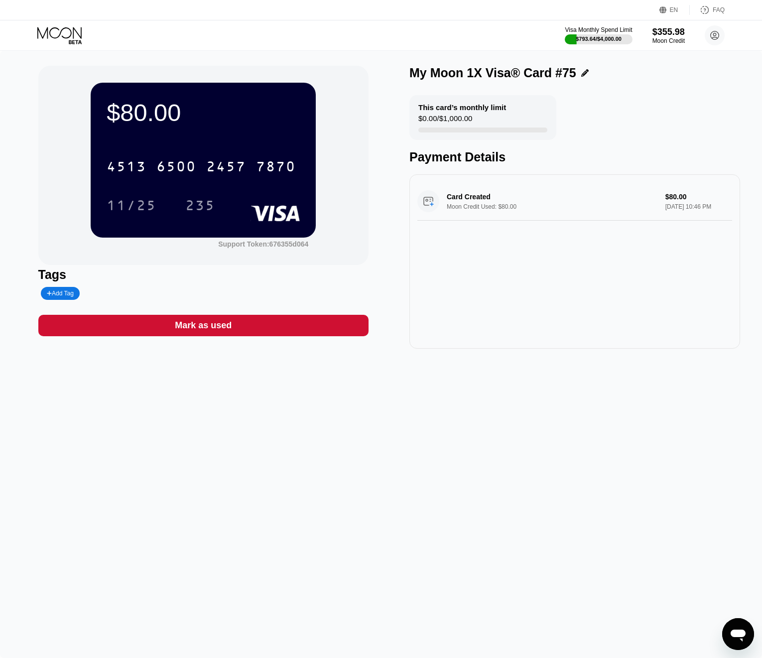
click at [66, 39] on icon at bounding box center [60, 35] width 46 height 17
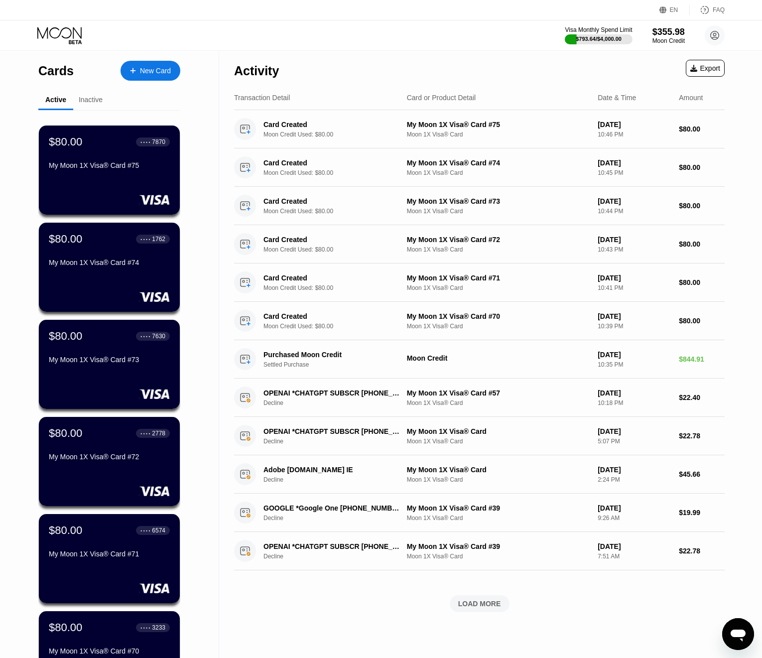
click at [137, 83] on div "Cards New Card" at bounding box center [109, 68] width 142 height 35
click at [137, 80] on div "New Card" at bounding box center [150, 71] width 60 height 20
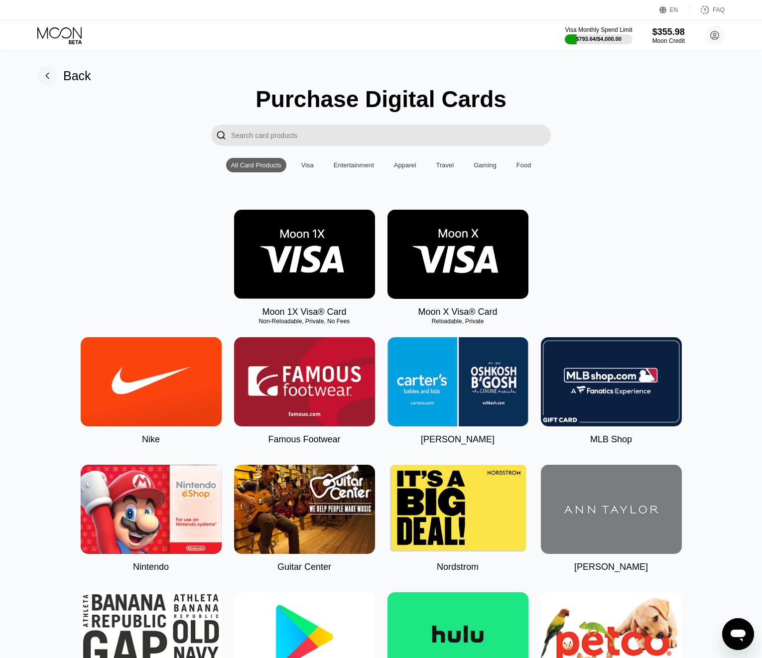
click at [310, 261] on img at bounding box center [304, 254] width 141 height 89
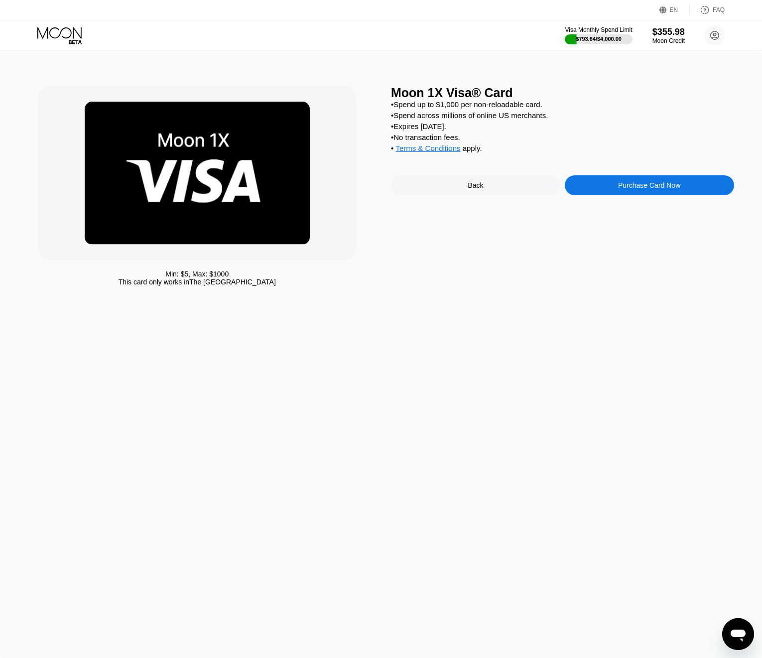
click at [578, 179] on div "Moon 1X Visa® Card • Spend up to $1,000 per non-reloadable card. • Spend across…" at bounding box center [562, 188] width 343 height 205
click at [579, 181] on div "Purchase Card Now" at bounding box center [649, 185] width 169 height 20
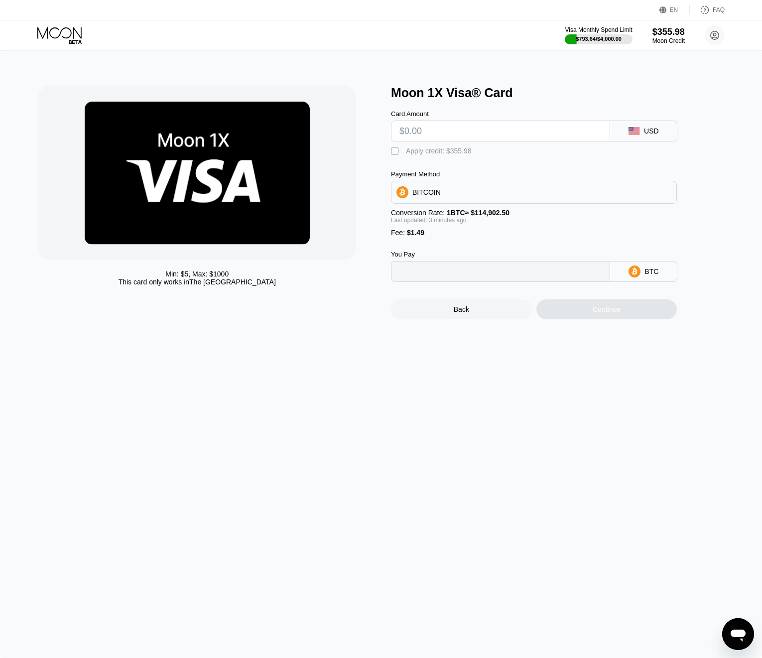
type input "0"
click at [451, 124] on input "text" at bounding box center [500, 131] width 202 height 20
click at [451, 131] on input "text" at bounding box center [500, 131] width 202 height 20
type input "$80"
type input "0.00070922"
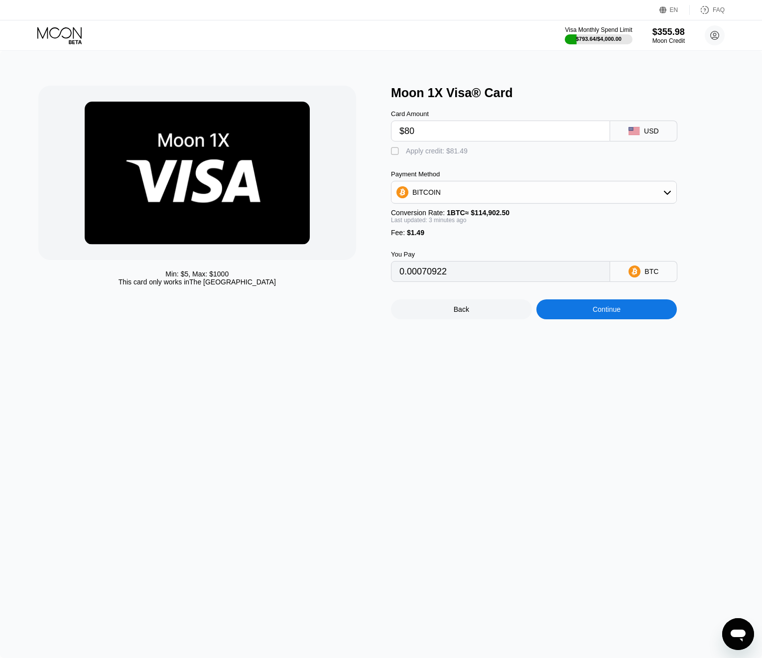
type input "$80"
click at [430, 146] on div " Apply credit: $81.49" at bounding box center [550, 148] width 319 height 15
click at [430, 149] on div "Apply credit: $81.49" at bounding box center [437, 151] width 62 height 8
type input "0"
click at [637, 314] on div "Continue" at bounding box center [606, 309] width 141 height 20
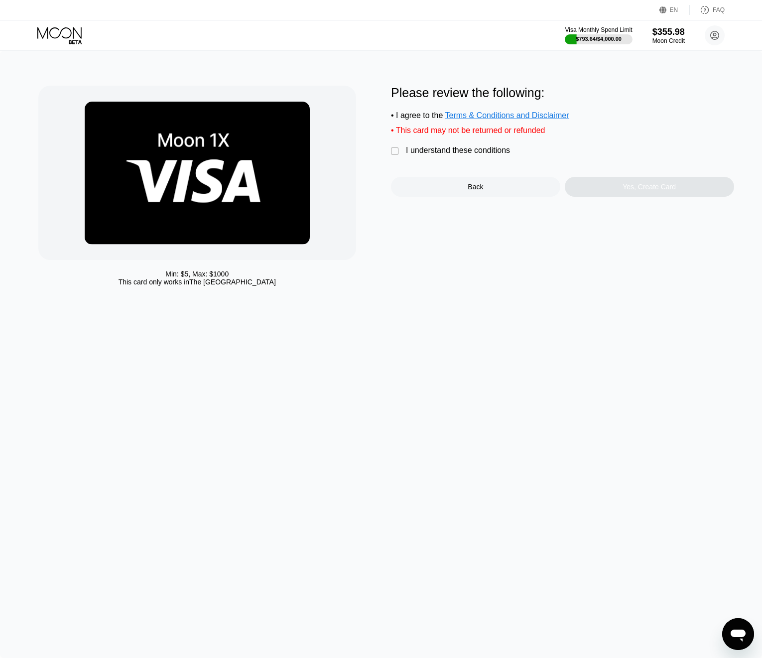
click at [456, 155] on div "I understand these conditions" at bounding box center [458, 150] width 104 height 9
click at [611, 189] on div "Yes, Create Card" at bounding box center [649, 187] width 169 height 20
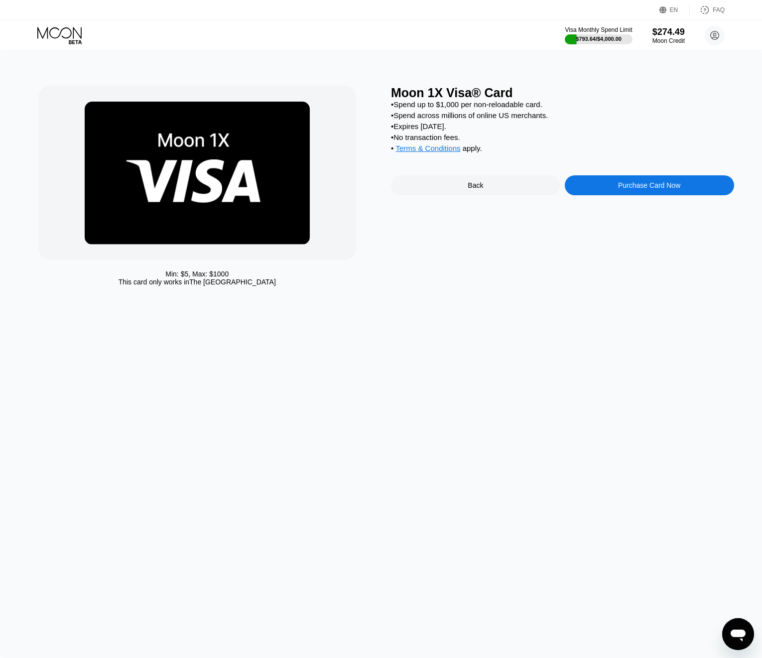
click at [587, 195] on div "Purchase Card Now" at bounding box center [649, 185] width 169 height 20
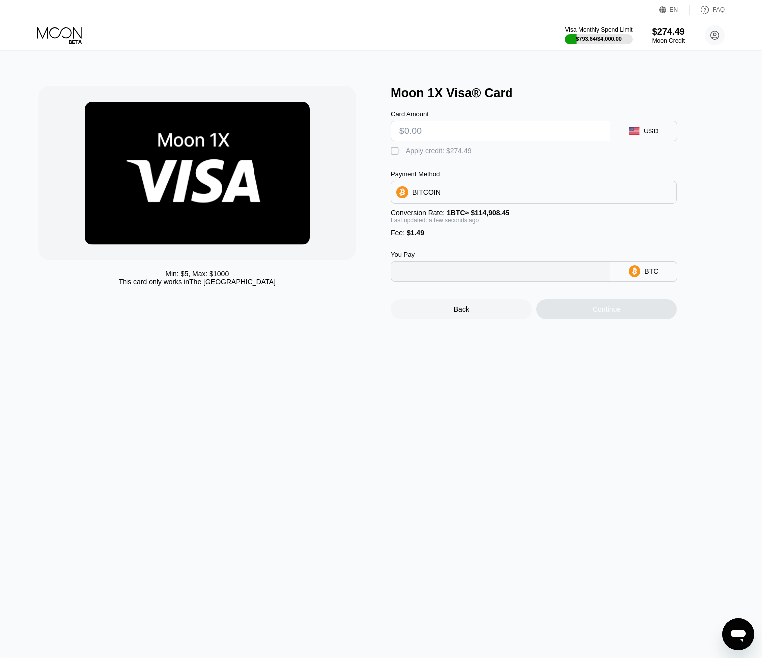
type input "0"
click at [473, 136] on input "text" at bounding box center [500, 131] width 202 height 20
click at [96, 23] on div "Visa Monthly Spend Limit $793.64 / $4,000.00 $274.49 Moon Credit [EMAIL_ADDRESS…" at bounding box center [381, 35] width 762 height 30
click at [70, 37] on icon at bounding box center [60, 35] width 46 height 17
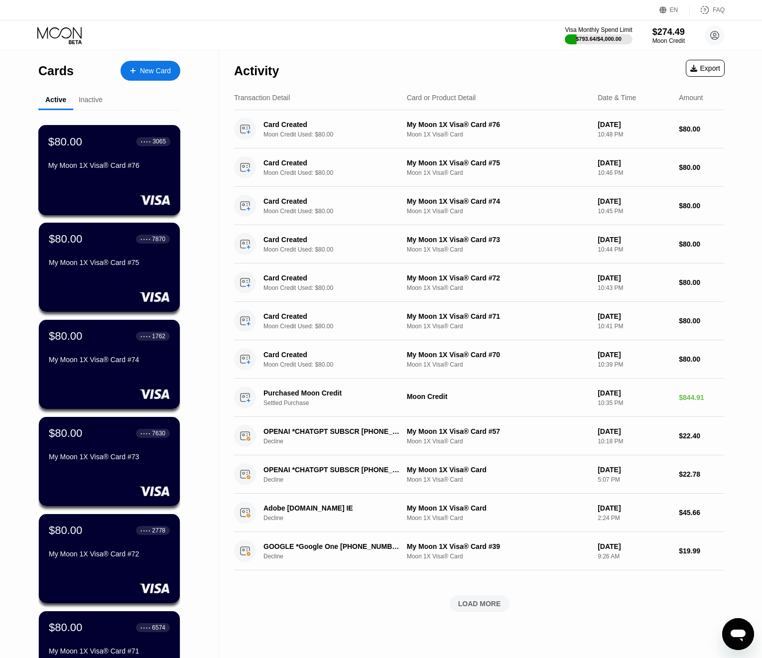
click at [119, 168] on div "My Moon 1X Visa® Card #76" at bounding box center [109, 165] width 122 height 8
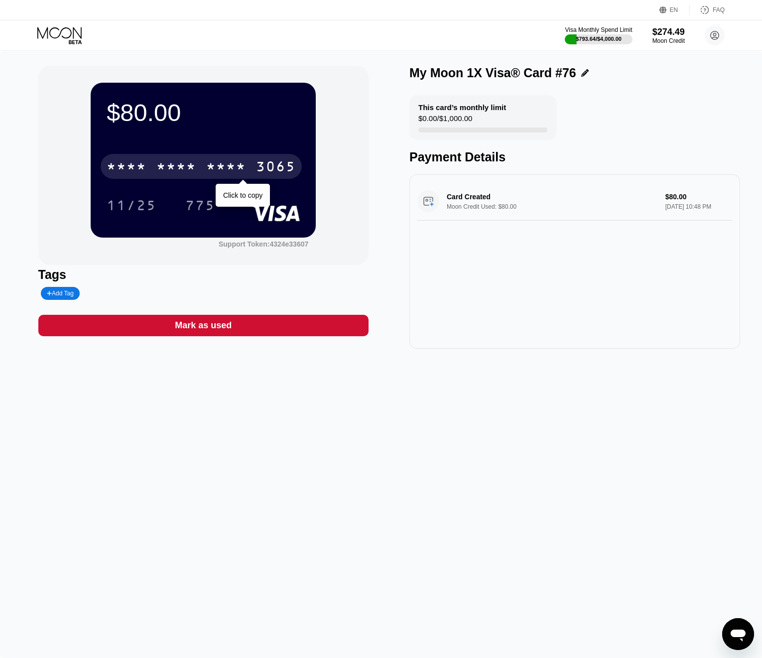
click at [116, 167] on div "* * * *" at bounding box center [127, 168] width 40 height 16
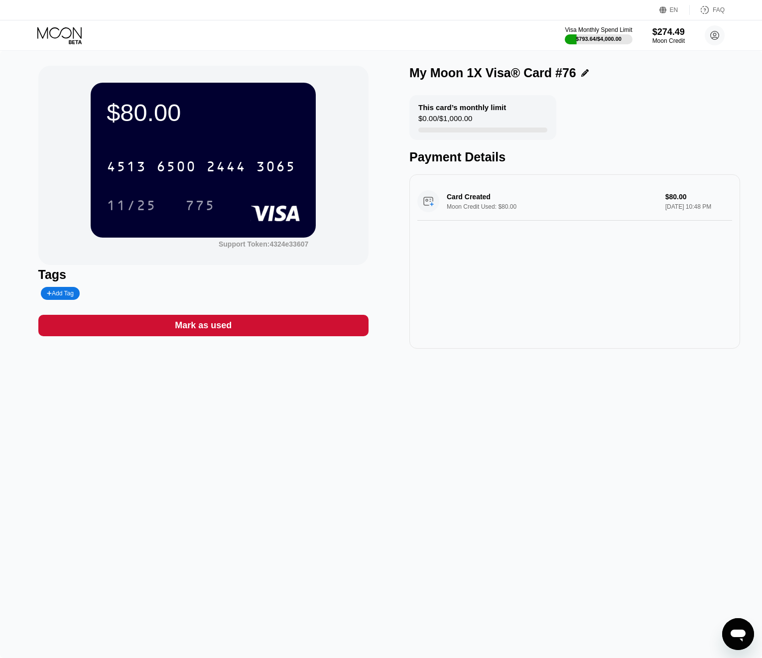
click at [43, 29] on icon at bounding box center [60, 35] width 46 height 17
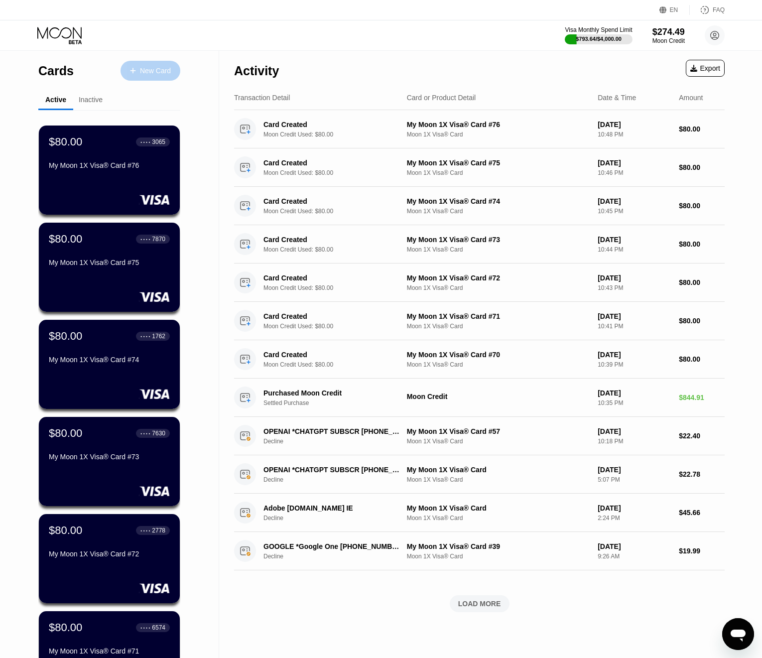
click at [153, 64] on div "New Card" at bounding box center [150, 71] width 60 height 20
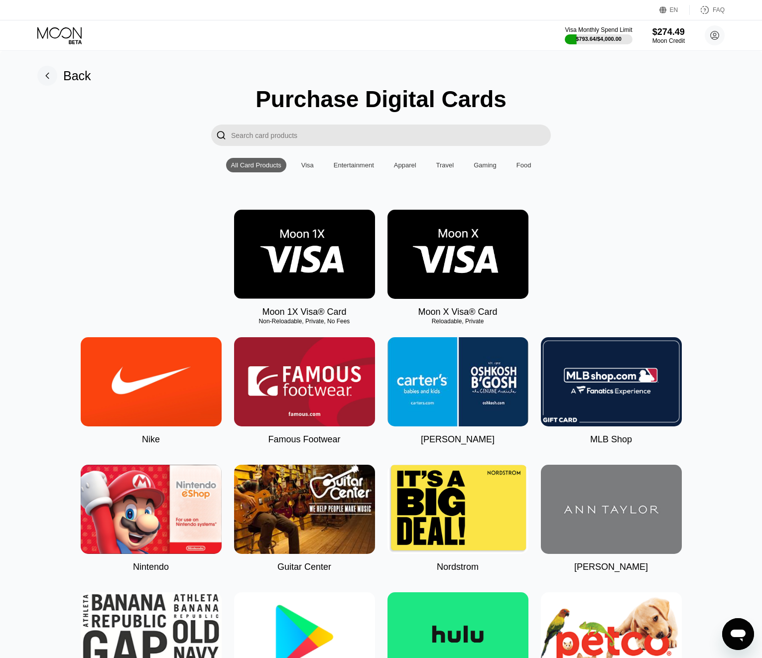
click at [343, 218] on img at bounding box center [304, 254] width 141 height 89
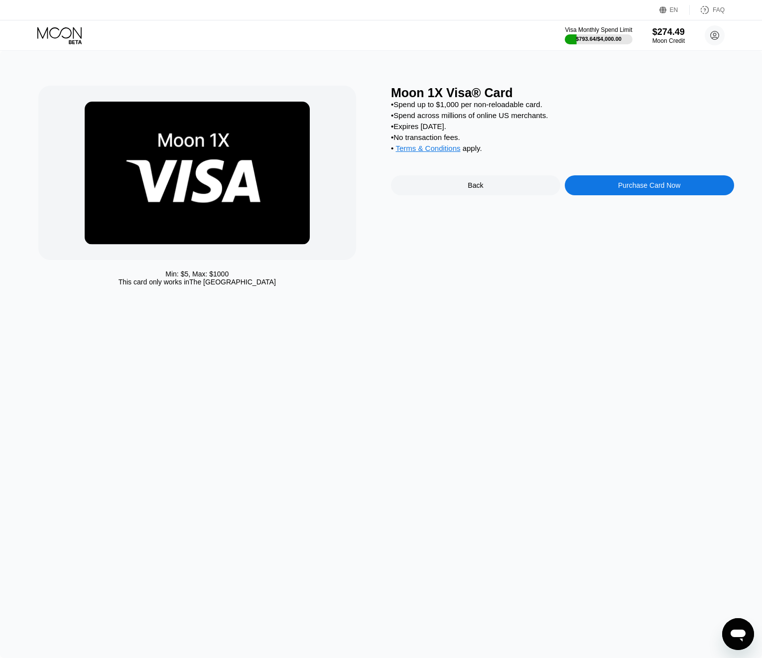
click at [628, 189] on div "Purchase Card Now" at bounding box center [649, 185] width 62 height 8
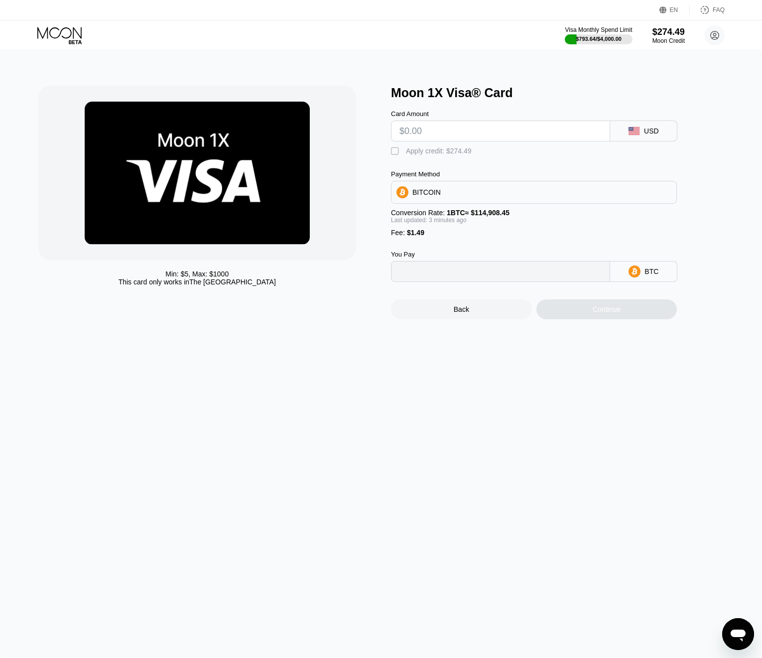
type input "0"
click at [442, 133] on input "text" at bounding box center [500, 131] width 202 height 20
type input "$90"
drag, startPoint x: 434, startPoint y: 147, endPoint x: 437, endPoint y: 162, distance: 15.2
click at [434, 147] on div "Apply credit: $91.49" at bounding box center [437, 151] width 62 height 8
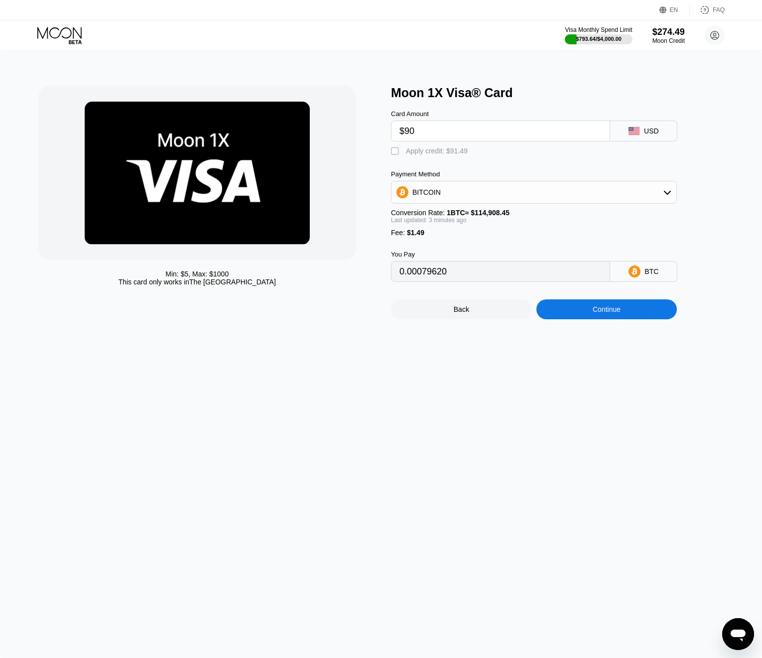
type input "0"
click at [579, 318] on div "Continue" at bounding box center [606, 309] width 141 height 20
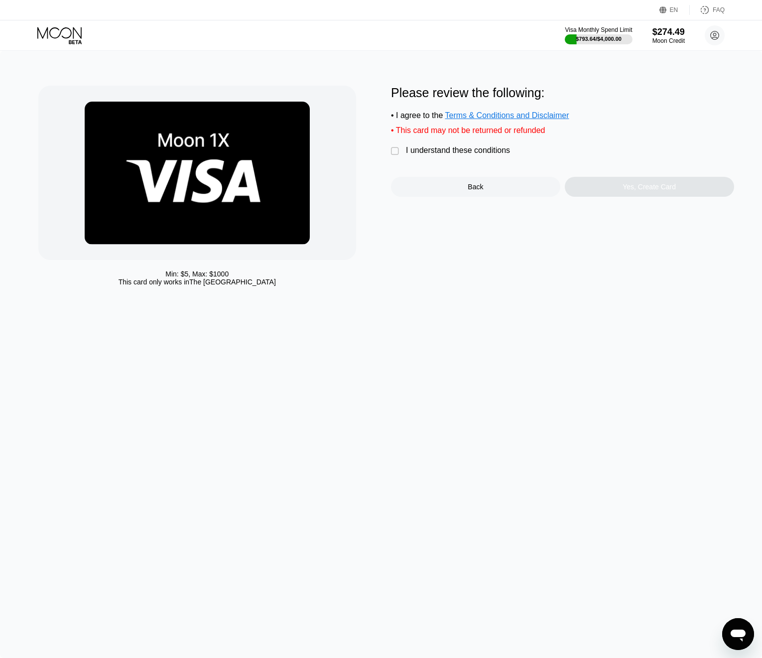
click at [435, 153] on div "I understand these conditions" at bounding box center [458, 150] width 104 height 9
click at [641, 191] on div "Yes, Create Card" at bounding box center [648, 187] width 53 height 8
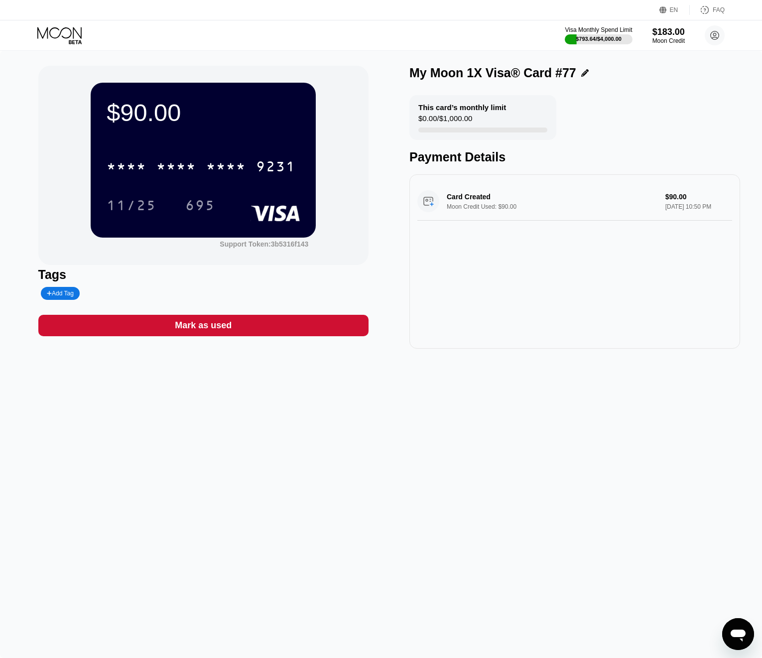
click at [246, 161] on div "* * * *" at bounding box center [226, 168] width 40 height 16
click at [63, 28] on icon at bounding box center [59, 32] width 44 height 11
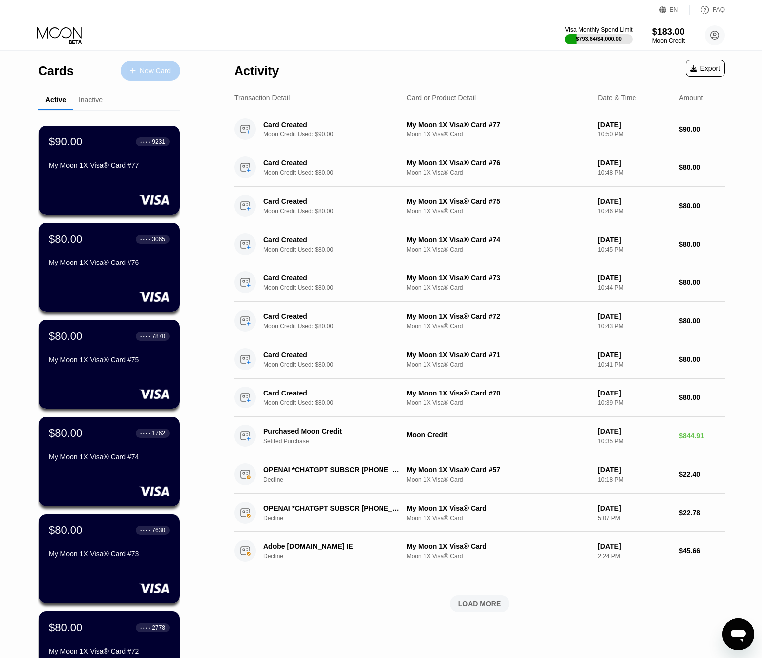
click at [162, 66] on div "New Card" at bounding box center [150, 71] width 60 height 20
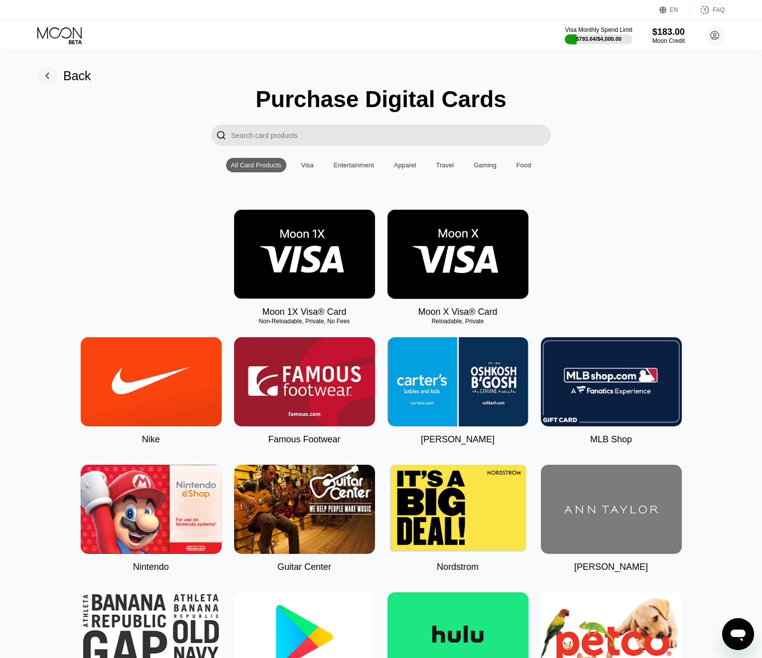
click at [294, 234] on img at bounding box center [304, 254] width 141 height 89
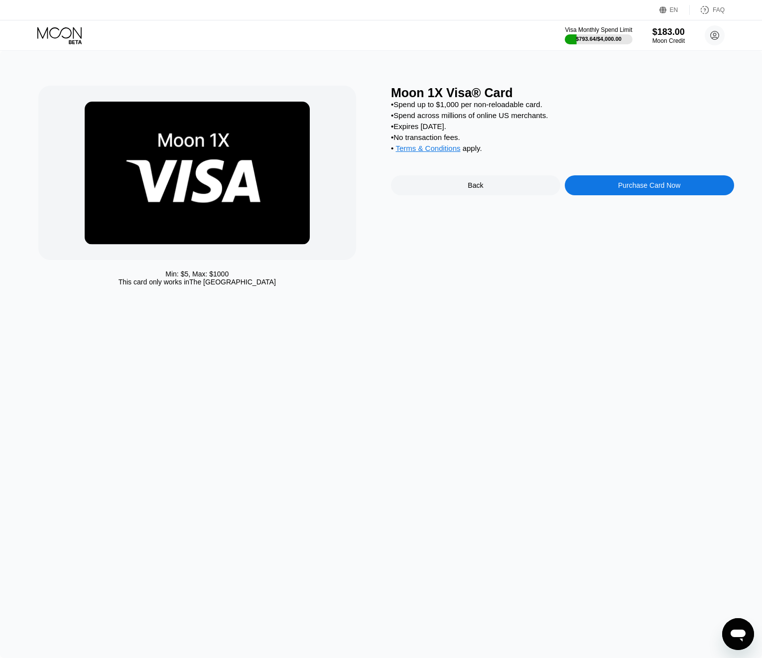
click at [578, 189] on div "Purchase Card Now" at bounding box center [649, 185] width 169 height 20
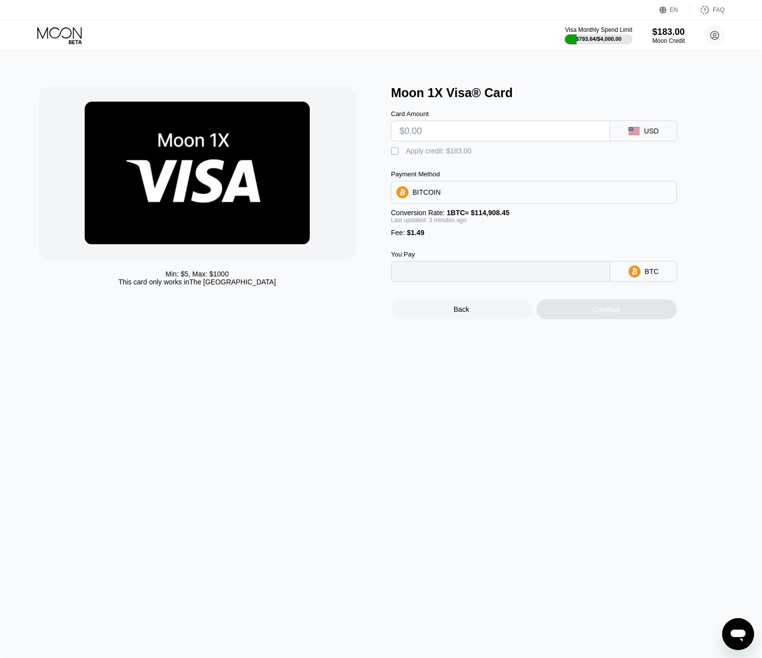
type input "0"
click at [466, 128] on input "text" at bounding box center [500, 131] width 202 height 20
type input "$90"
type input "0.00079656"
type input "$90"
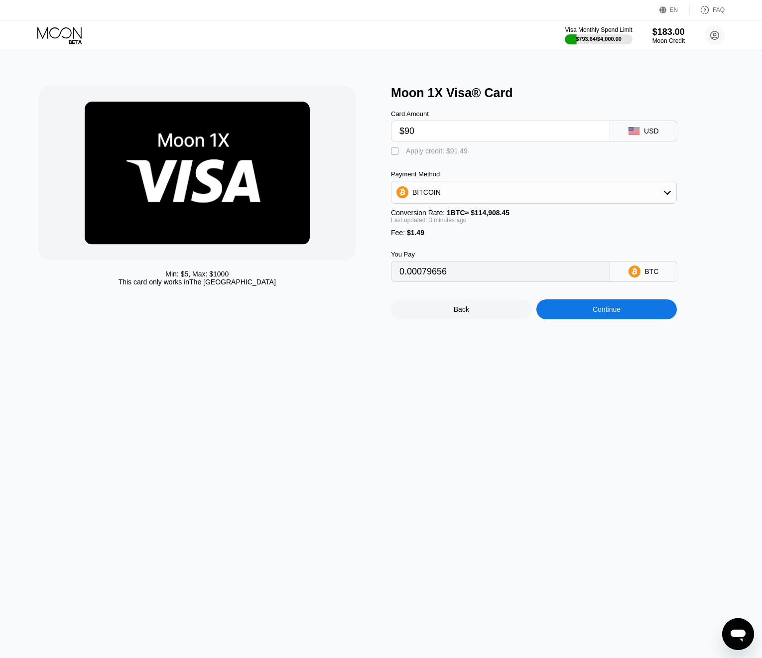
click at [451, 158] on div "Card Amount $90 USD  Apply credit: $91.49 Payment Method BITCOIN Conversion Ra…" at bounding box center [550, 191] width 319 height 182
click at [448, 154] on div "Apply credit: $91.49" at bounding box center [437, 151] width 62 height 8
type input "0"
click at [597, 313] on div "Continue" at bounding box center [607, 309] width 28 height 8
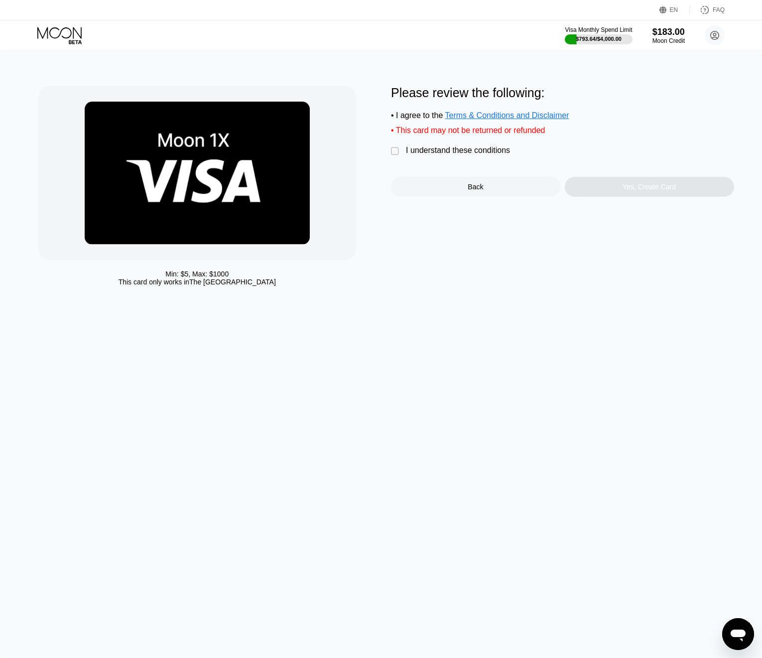
click at [441, 156] on div " I understand these conditions" at bounding box center [453, 151] width 124 height 10
click at [586, 188] on div "Yes, Create Card" at bounding box center [649, 187] width 169 height 20
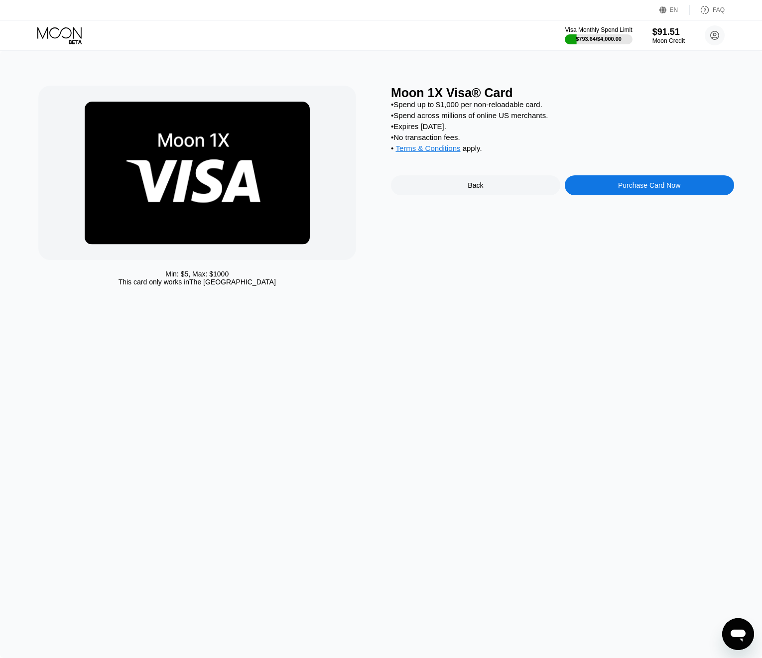
click at [65, 38] on icon at bounding box center [60, 35] width 46 height 17
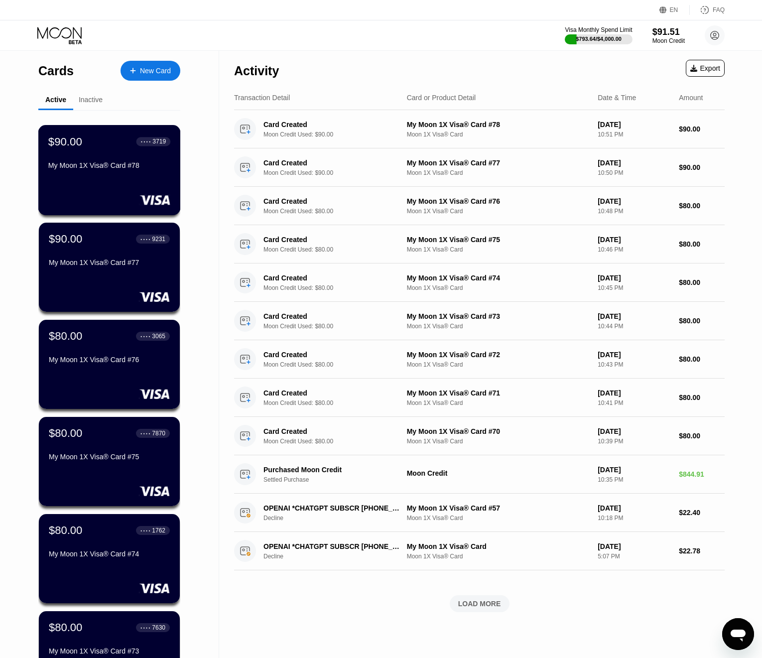
click at [131, 176] on div "$90.00 ● ● ● ● 3719 My Moon 1X Visa® Card #78" at bounding box center [109, 170] width 142 height 90
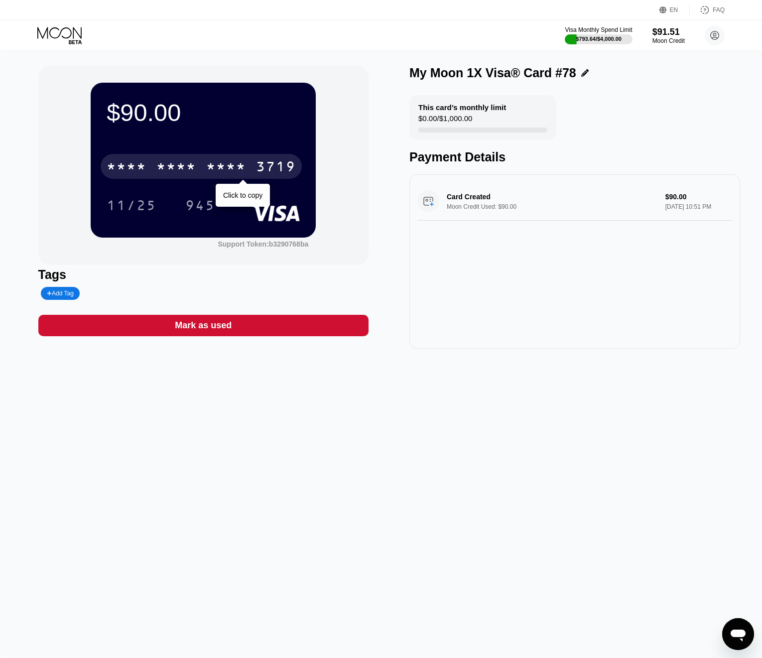
click at [225, 158] on div "* * * * * * * * * * * * 3719" at bounding box center [201, 166] width 201 height 25
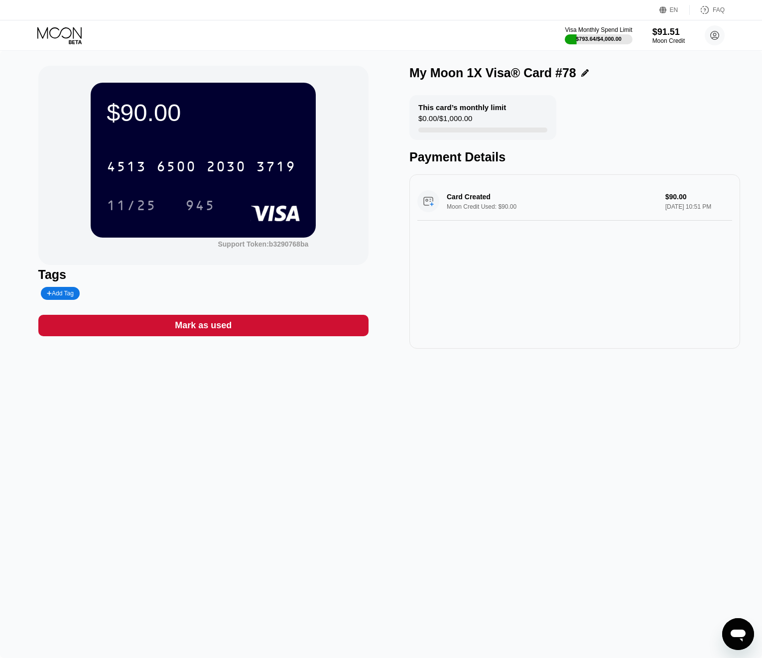
click at [63, 24] on div "Visa Monthly Spend Limit $793.64 / $4,000.00 $91.51 Moon Credit [EMAIL_ADDRESS]…" at bounding box center [381, 35] width 762 height 30
click at [60, 39] on icon at bounding box center [60, 35] width 46 height 17
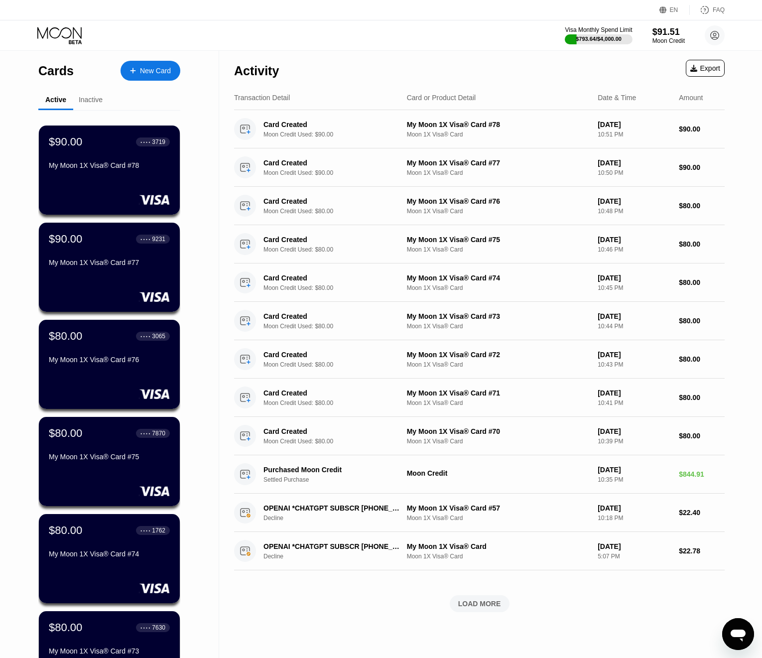
click at [151, 76] on div "New Card" at bounding box center [150, 71] width 60 height 20
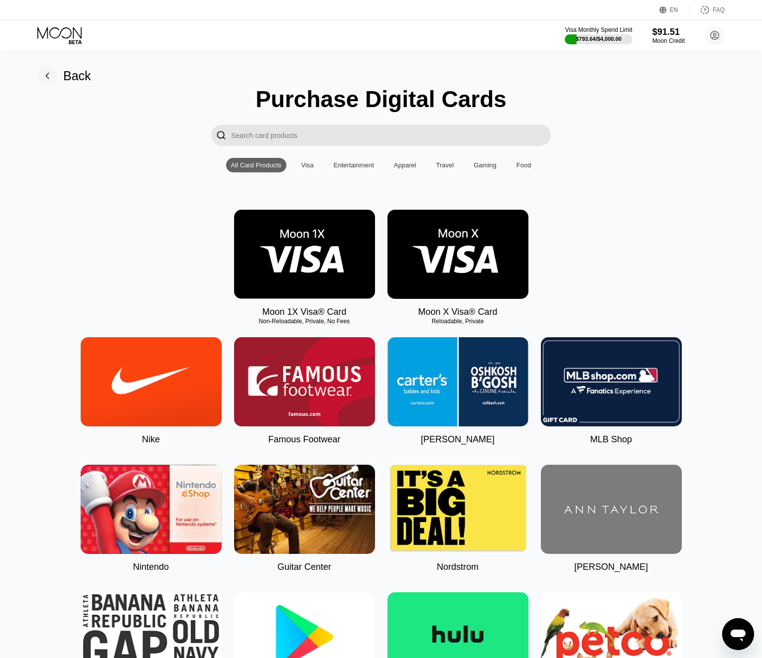
click at [295, 263] on img at bounding box center [304, 254] width 141 height 89
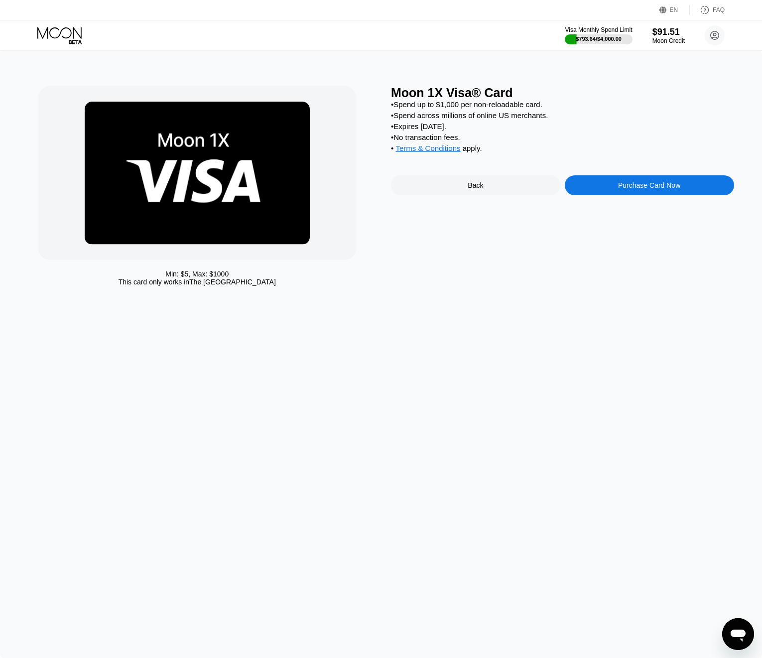
click at [596, 177] on div "Moon 1X Visa® Card • Spend up to $1,000 per non-reloadable card. • Spend across…" at bounding box center [562, 188] width 343 height 205
click at [607, 192] on div "Purchase Card Now" at bounding box center [649, 185] width 169 height 20
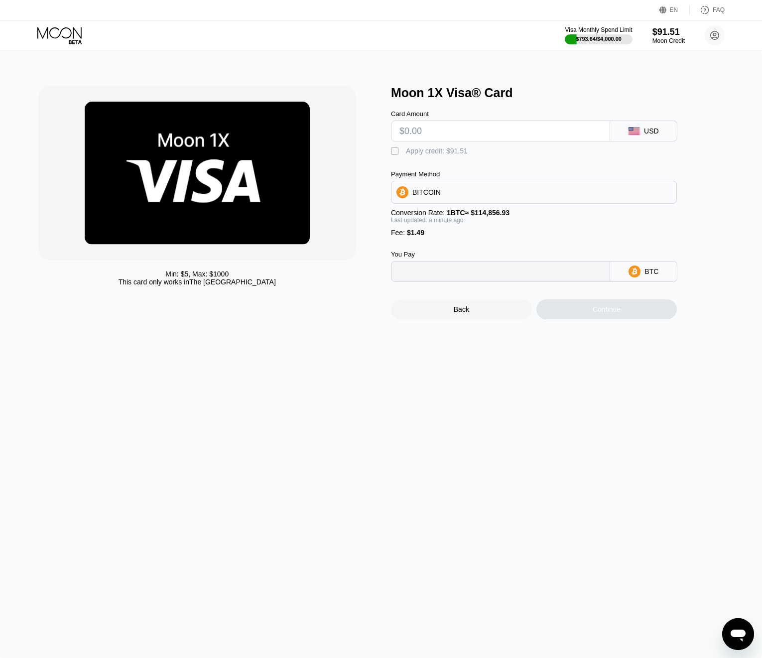
type input "0"
click at [437, 139] on input "text" at bounding box center [500, 131] width 202 height 20
type input "$90"
type input "0.00079656"
type input "$90"
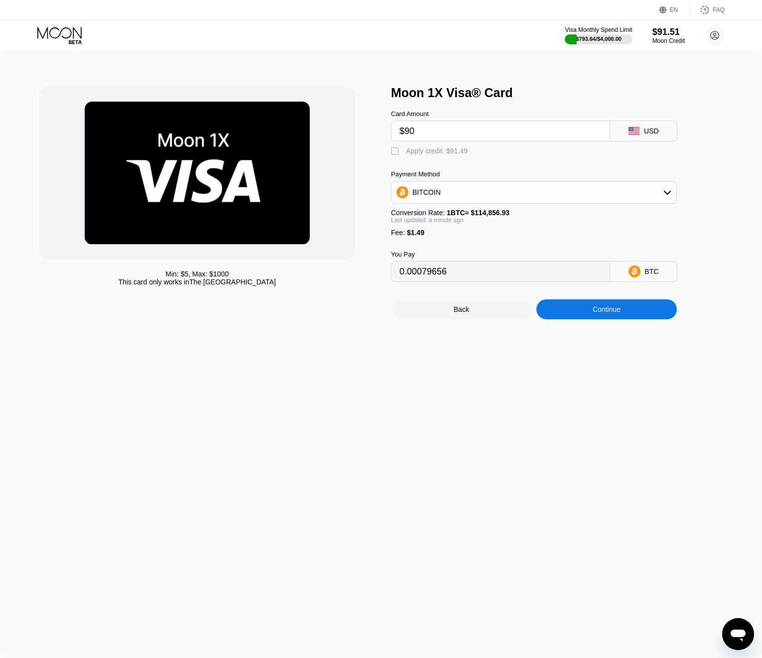
click at [431, 150] on div "Apply credit: $91.49" at bounding box center [437, 151] width 62 height 8
type input "0"
click at [575, 316] on div "Continue" at bounding box center [606, 309] width 141 height 20
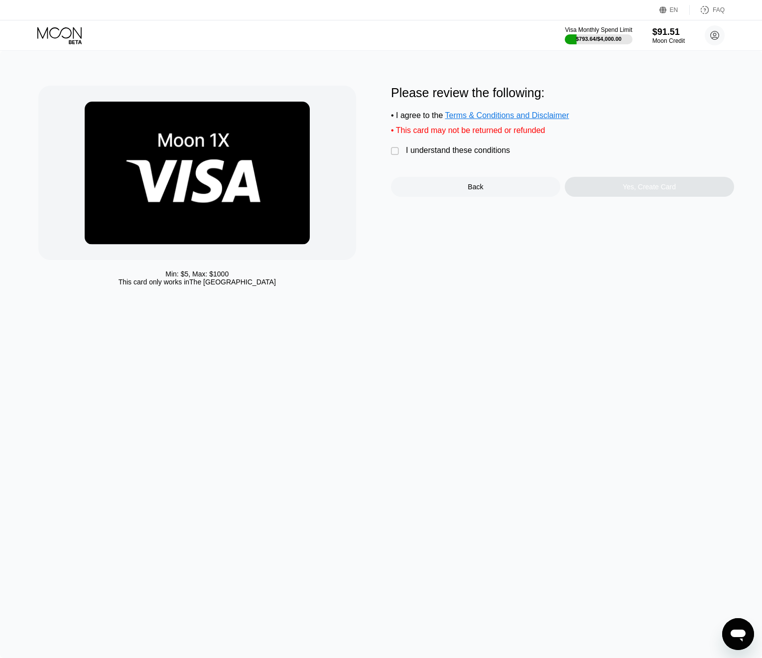
click at [428, 153] on div "I understand these conditions" at bounding box center [458, 150] width 104 height 9
click at [626, 186] on div "Yes, Create Card" at bounding box center [648, 187] width 53 height 8
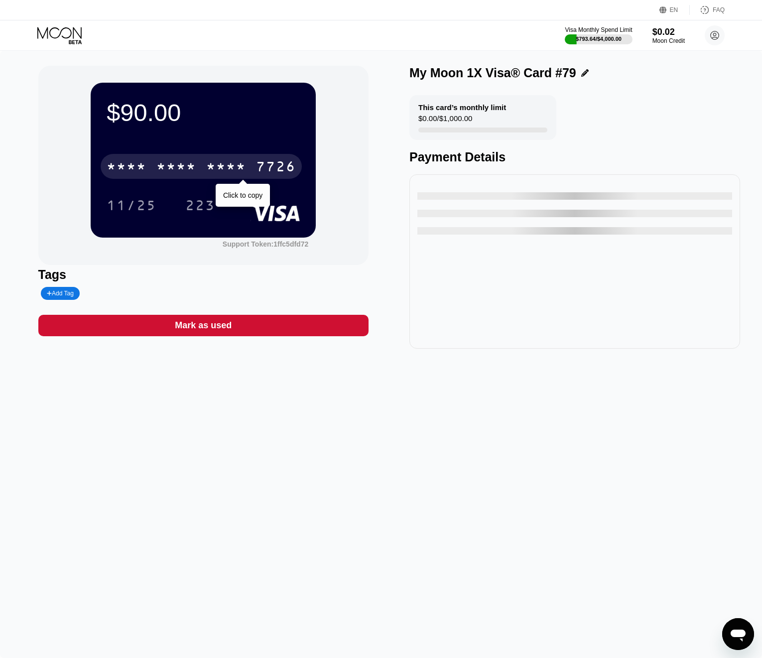
click at [238, 176] on div "* * * *" at bounding box center [226, 168] width 40 height 16
